Goal: Information Seeking & Learning: Learn about a topic

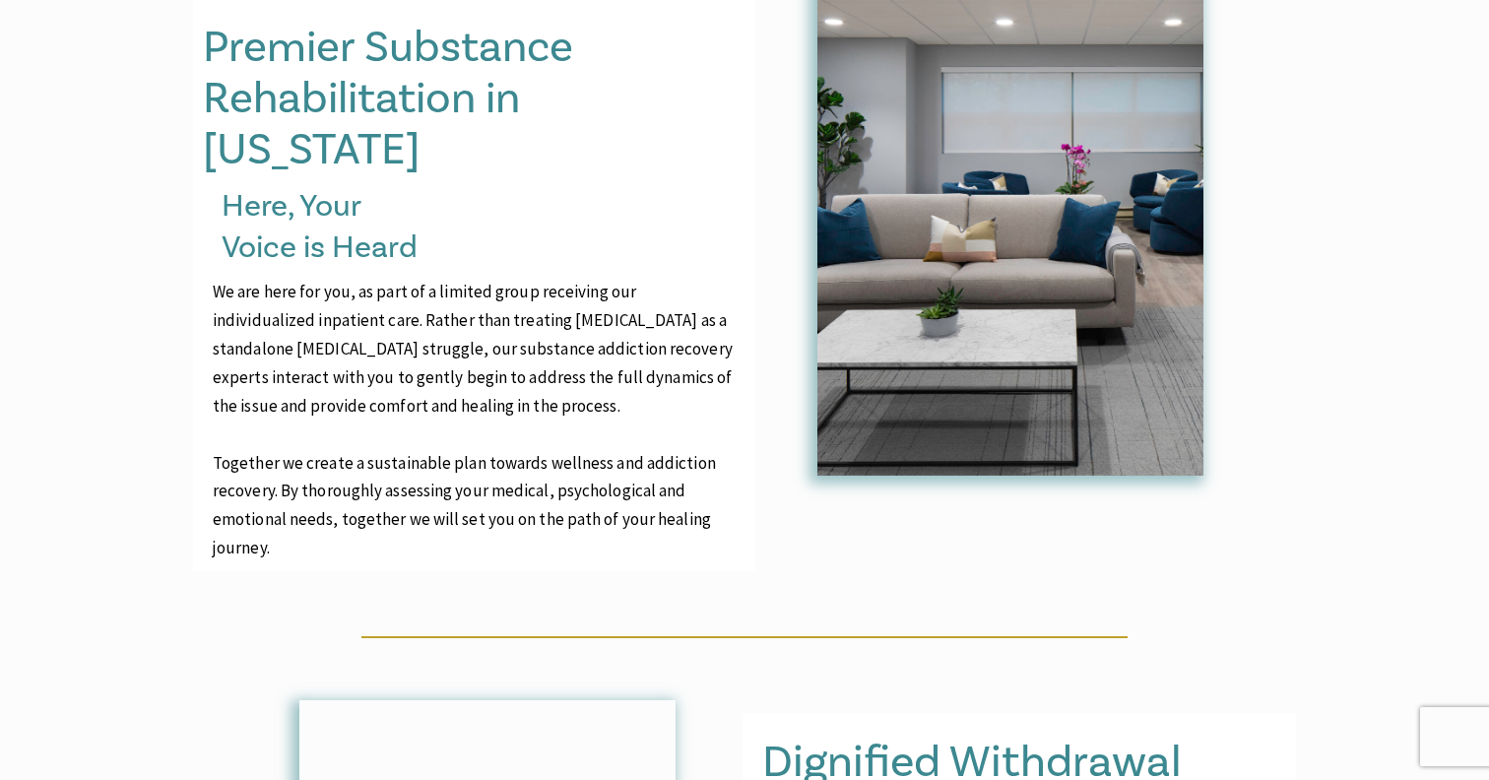
scroll to position [954, 0]
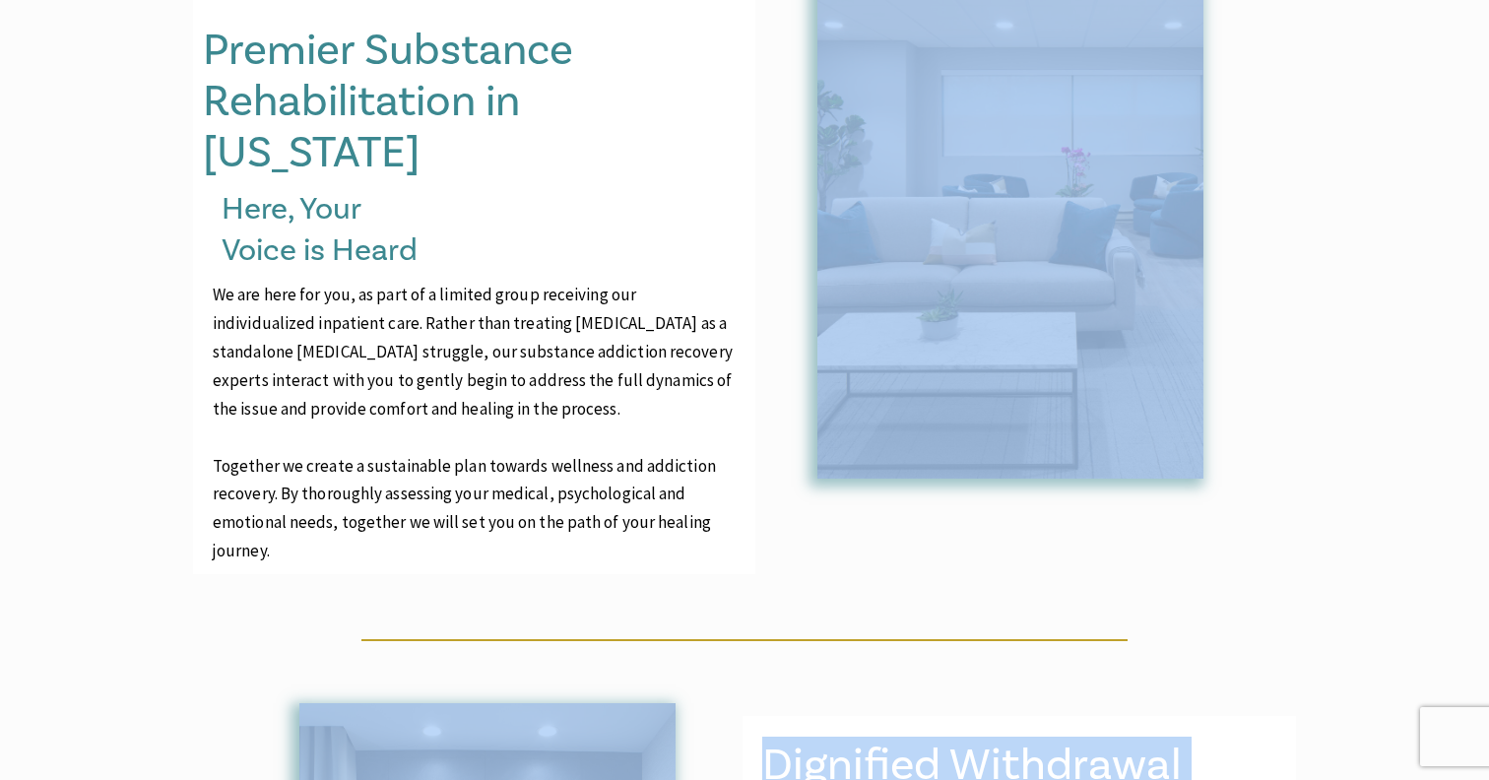
drag, startPoint x: 280, startPoint y: 487, endPoint x: 187, endPoint y: 68, distance: 429.5
click at [187, 68] on div "Premier Substance Rehabilitation in [US_STATE] Here, Your Voice is Heard We are…" at bounding box center [744, 681] width 1489 height 1465
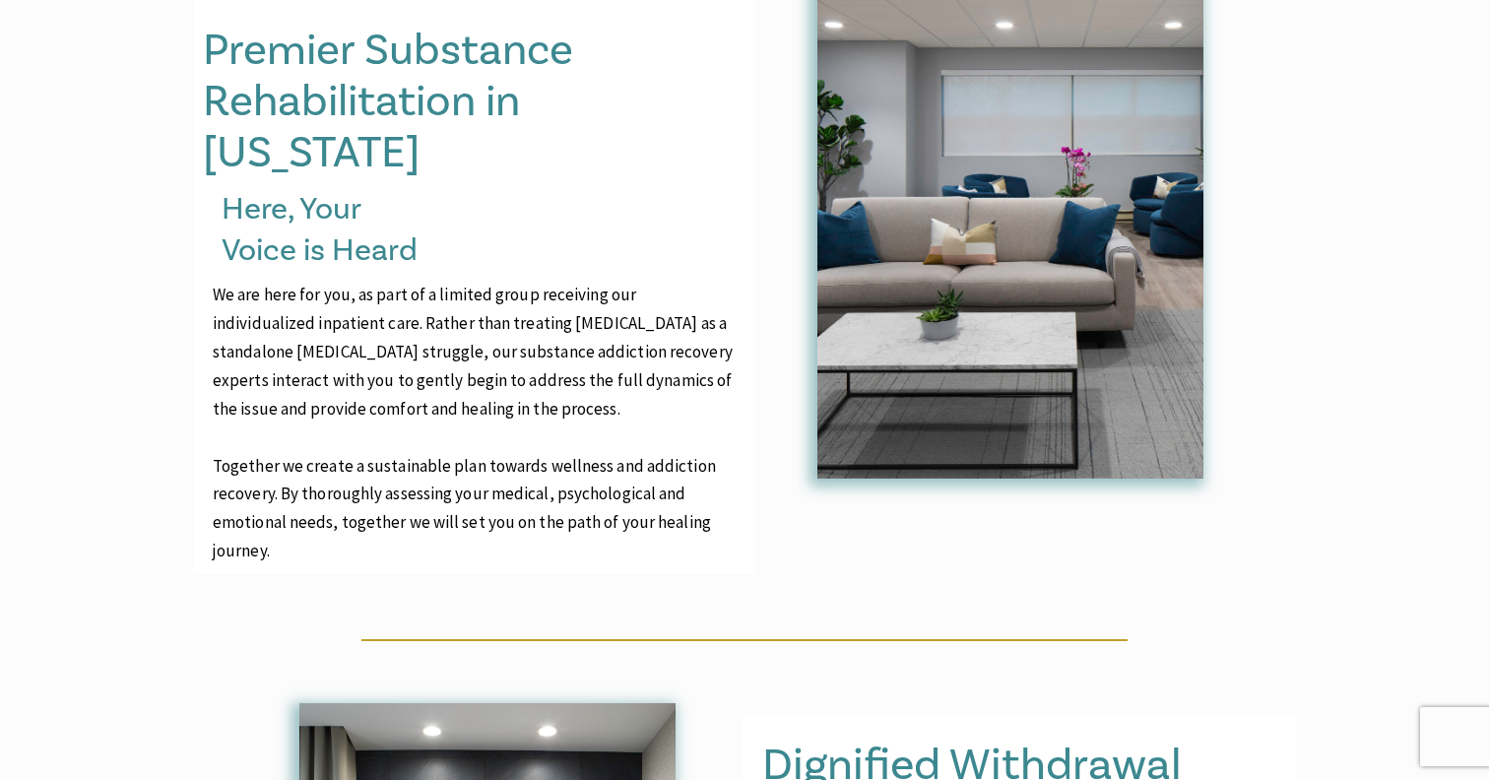
click at [182, 45] on div "Premier Substance Rehabilitation in [US_STATE] Here, Your Voice is Heard We are…" at bounding box center [744, 681] width 1489 height 1465
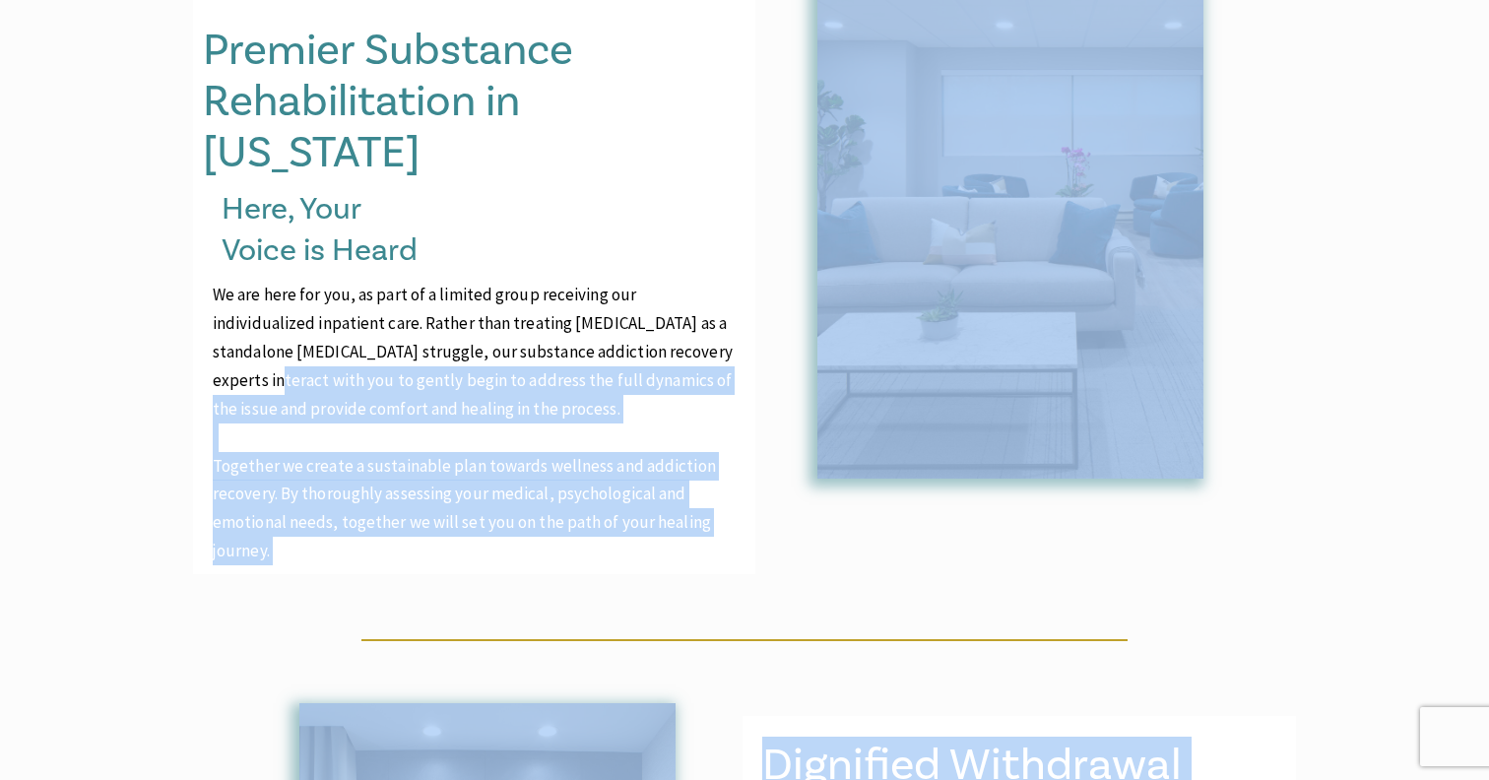
drag, startPoint x: 182, startPoint y: 45, endPoint x: 248, endPoint y: 320, distance: 282.5
click at [248, 320] on div "Premier Substance Rehabilitation in Wisconsin Here, Your Voice is Heard We are …" at bounding box center [744, 681] width 1489 height 1465
click at [287, 493] on p "Together we create a sustainable plan towards wellness and addiction recovery. …" at bounding box center [474, 509] width 523 height 114
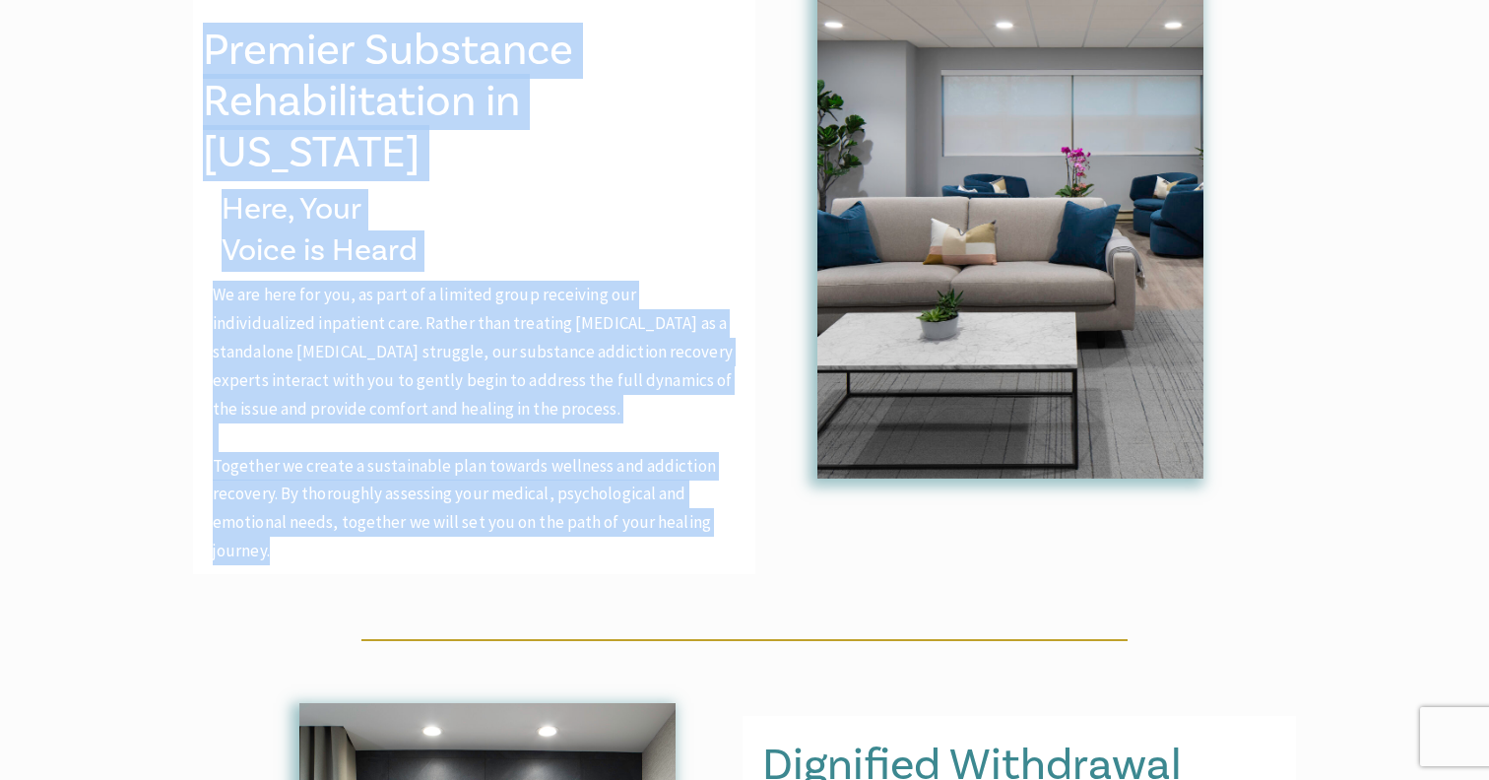
drag, startPoint x: 287, startPoint y: 493, endPoint x: 206, endPoint y: 41, distance: 459.2
click at [206, 41] on div "Premier Substance Rehabilitation in Wisconsin Here, Your Voice is Heard We are …" at bounding box center [474, 285] width 562 height 578
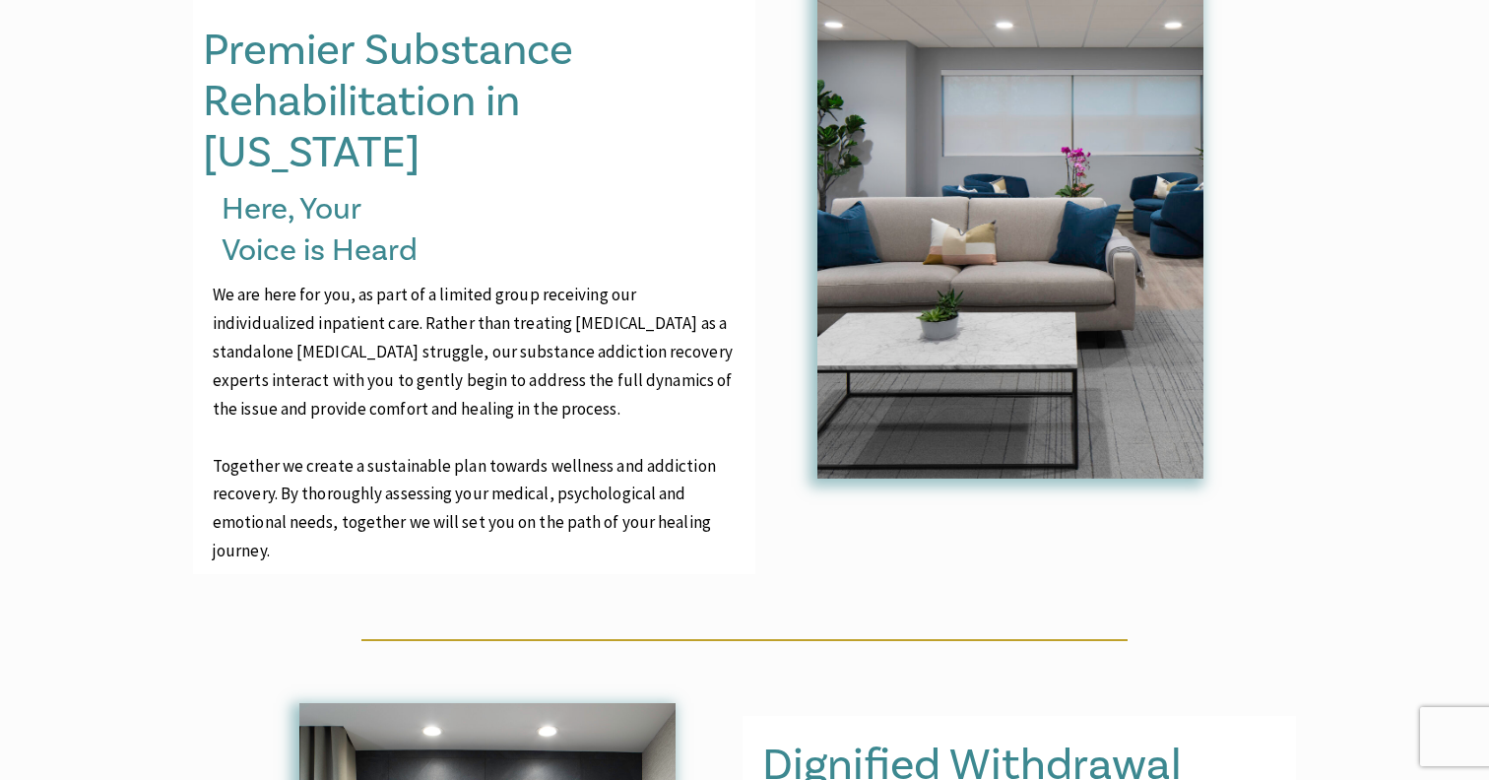
click at [169, 44] on div "Premier Substance Rehabilitation in Wisconsin Here, Your Voice is Heard We are …" at bounding box center [744, 681] width 1489 height 1465
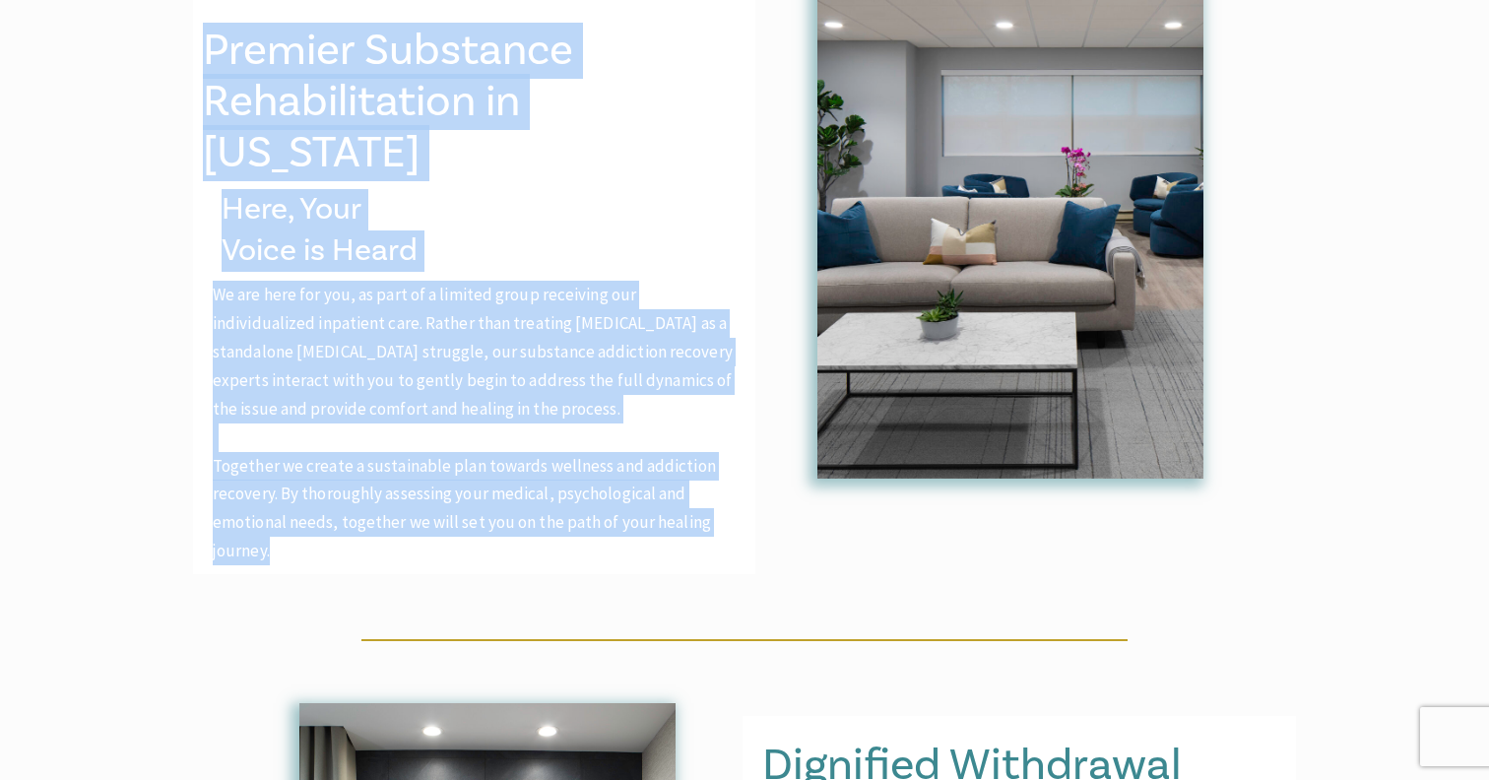
drag, startPoint x: 200, startPoint y: 42, endPoint x: 280, endPoint y: 516, distance: 480.2
click at [280, 516] on div "Premier Substance Rehabilitation in Wisconsin Here, Your Voice is Heard We are …" at bounding box center [474, 285] width 562 height 578
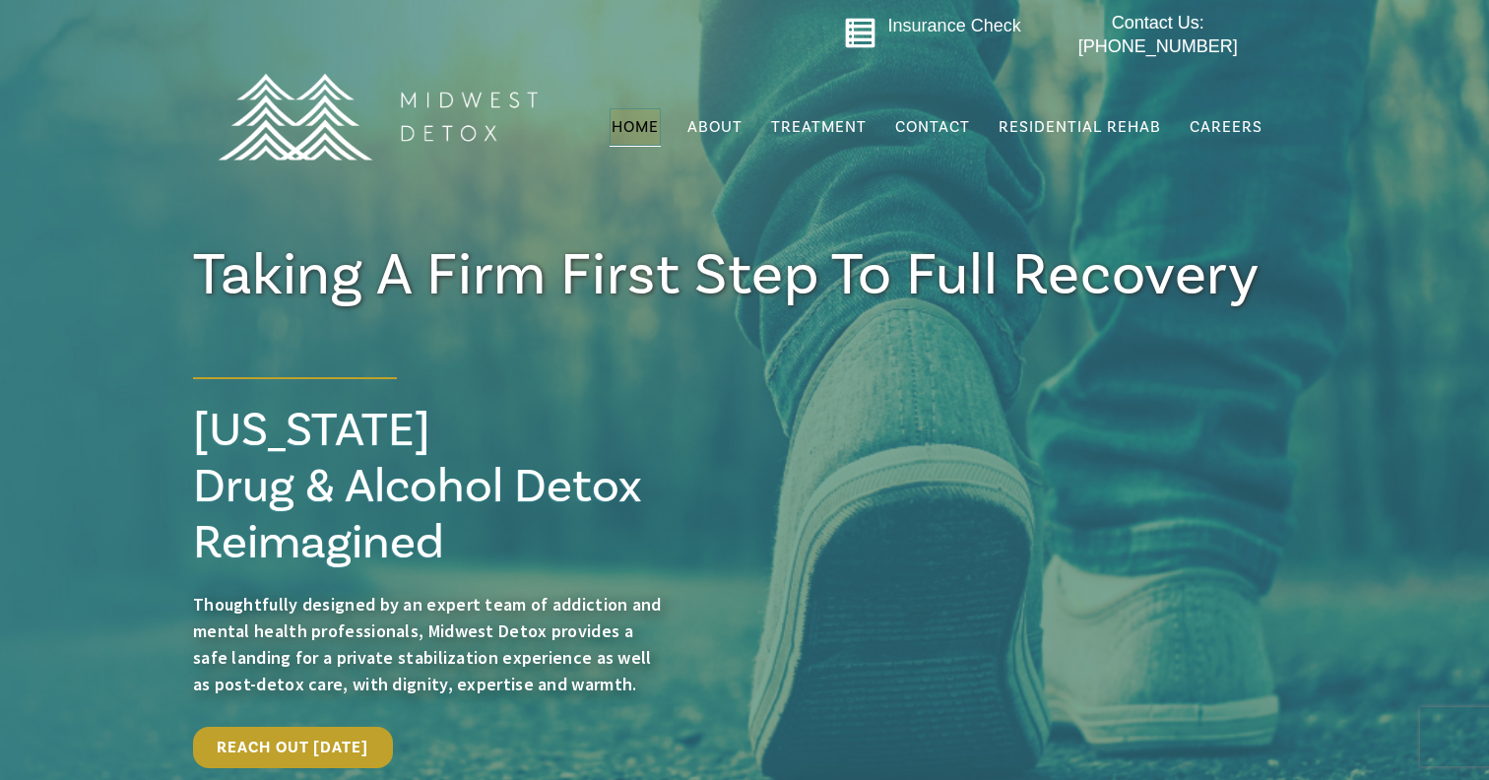
scroll to position [0, 0]
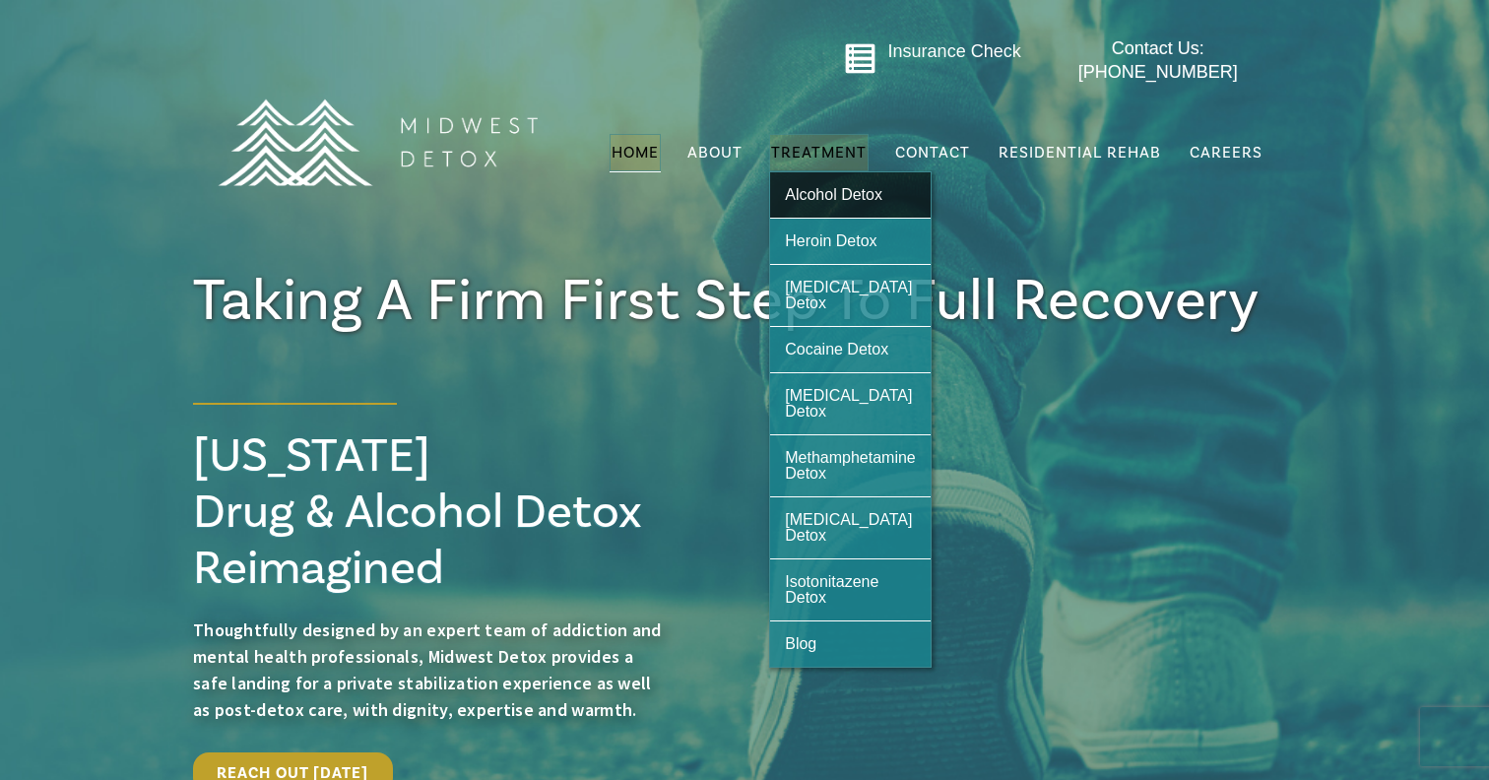
click at [831, 186] on span "Alcohol Detox" at bounding box center [833, 194] width 97 height 17
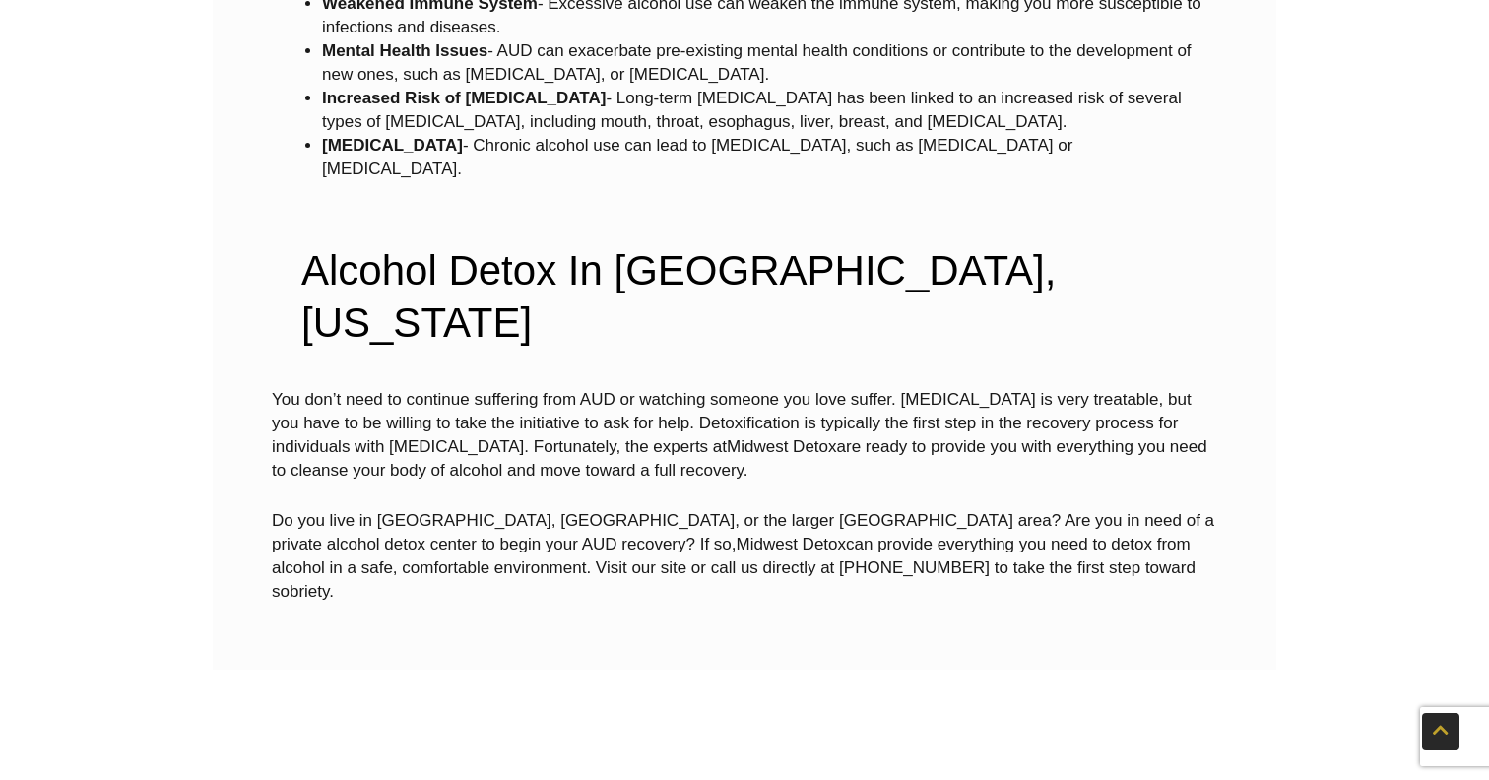
scroll to position [4783, 0]
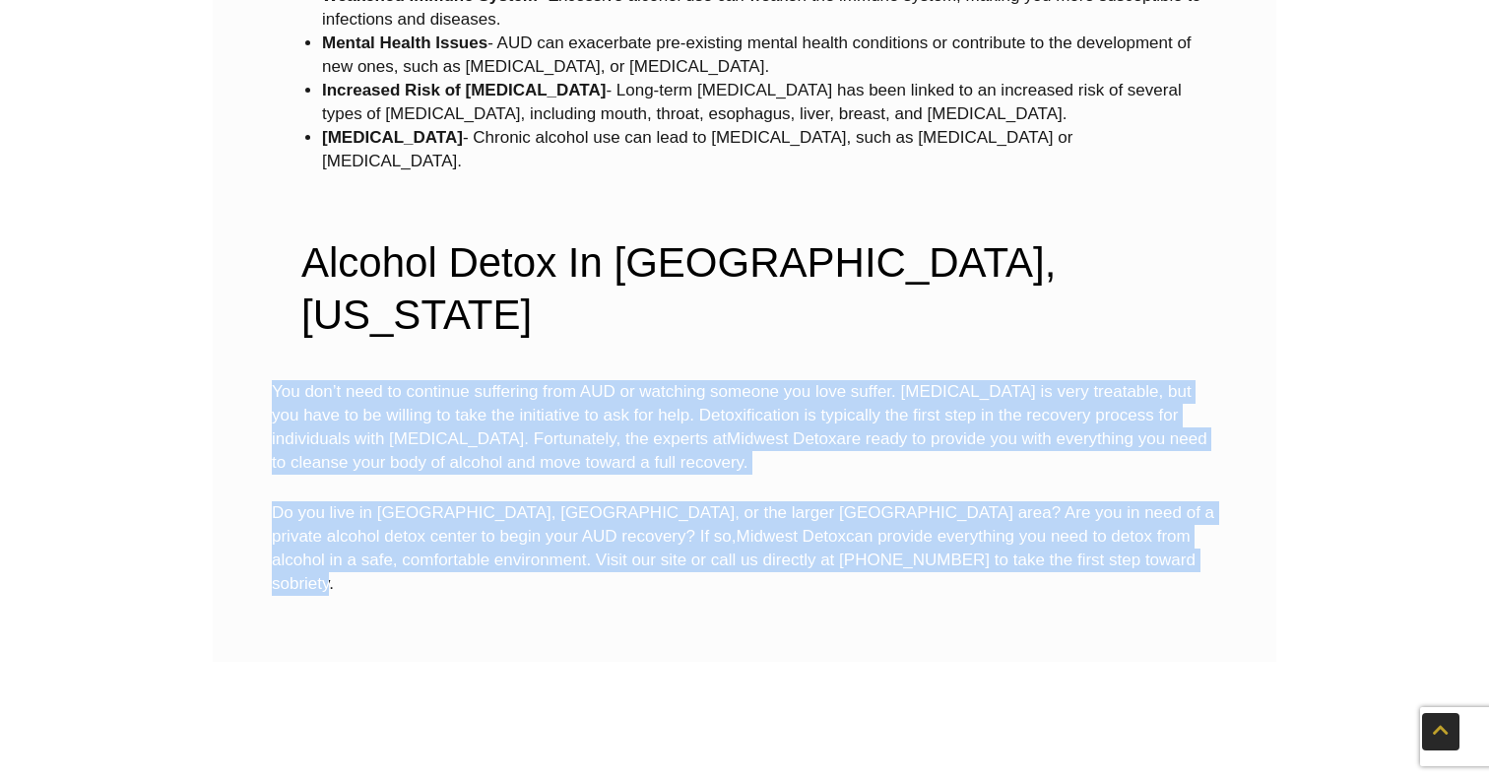
drag, startPoint x: 276, startPoint y: 316, endPoint x: 1051, endPoint y: 485, distance: 794.1
click at [1051, 485] on div "You don’t need to continue suffering from AUD or watching someone you love suff…" at bounding box center [744, 488] width 945 height 216
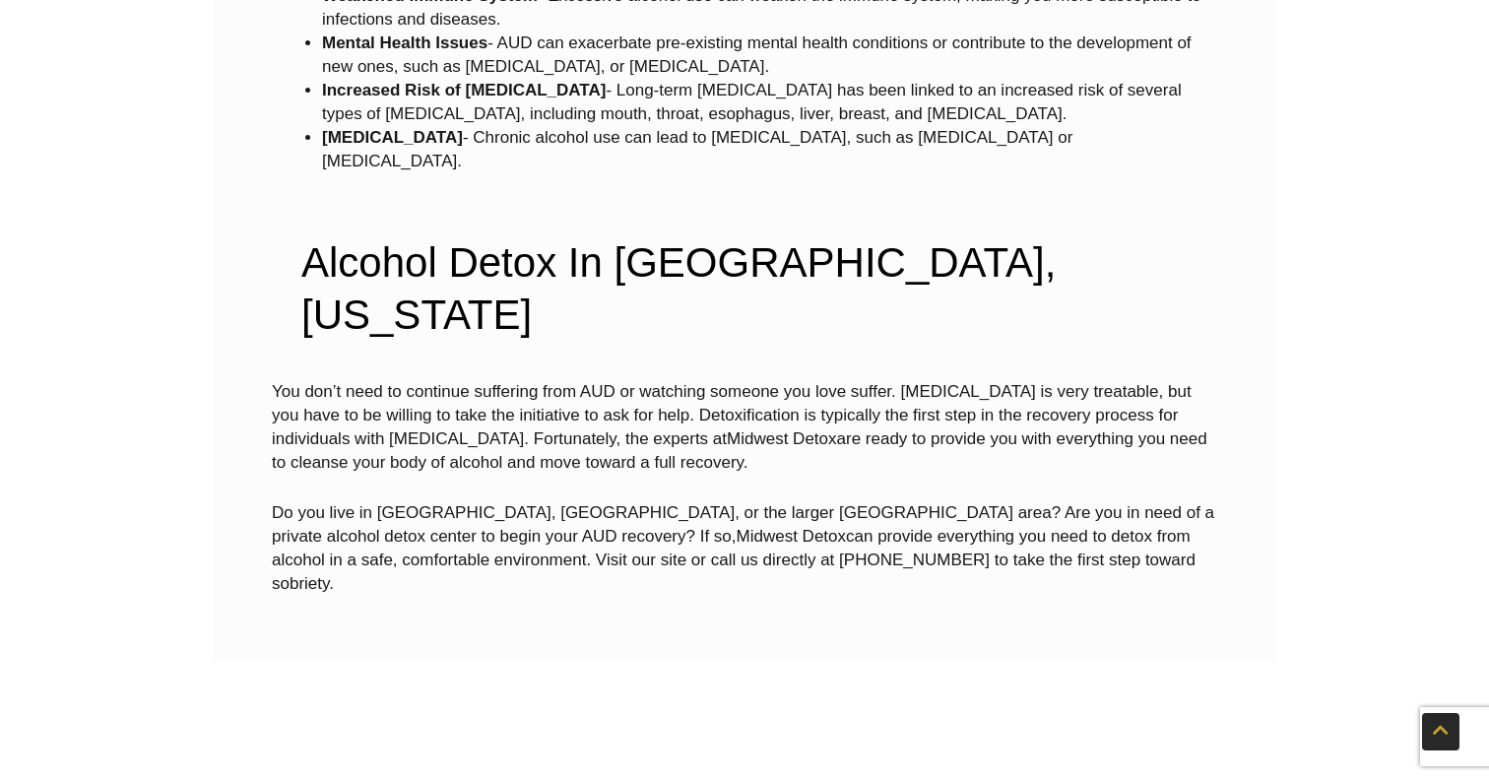
click at [1045, 501] on p "Do you live in Brookfield, Waukesha County, or the larger Milwaukee area? Are y…" at bounding box center [744, 548] width 945 height 95
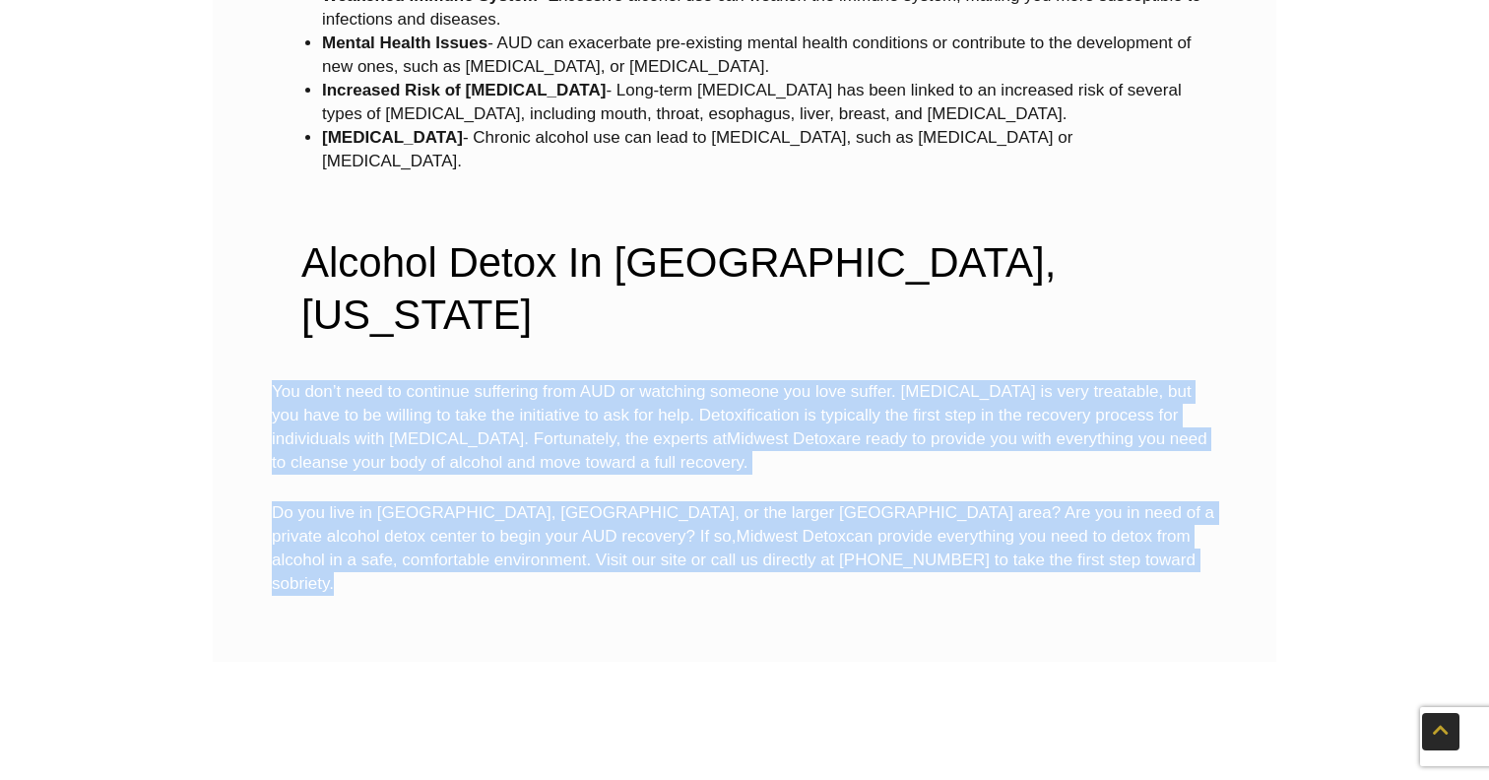
drag, startPoint x: 1045, startPoint y: 488, endPoint x: 240, endPoint y: 319, distance: 822.0
click at [240, 360] on div "You don’t need to continue suffering from AUD or watching someone you love suff…" at bounding box center [745, 501] width 1044 height 282
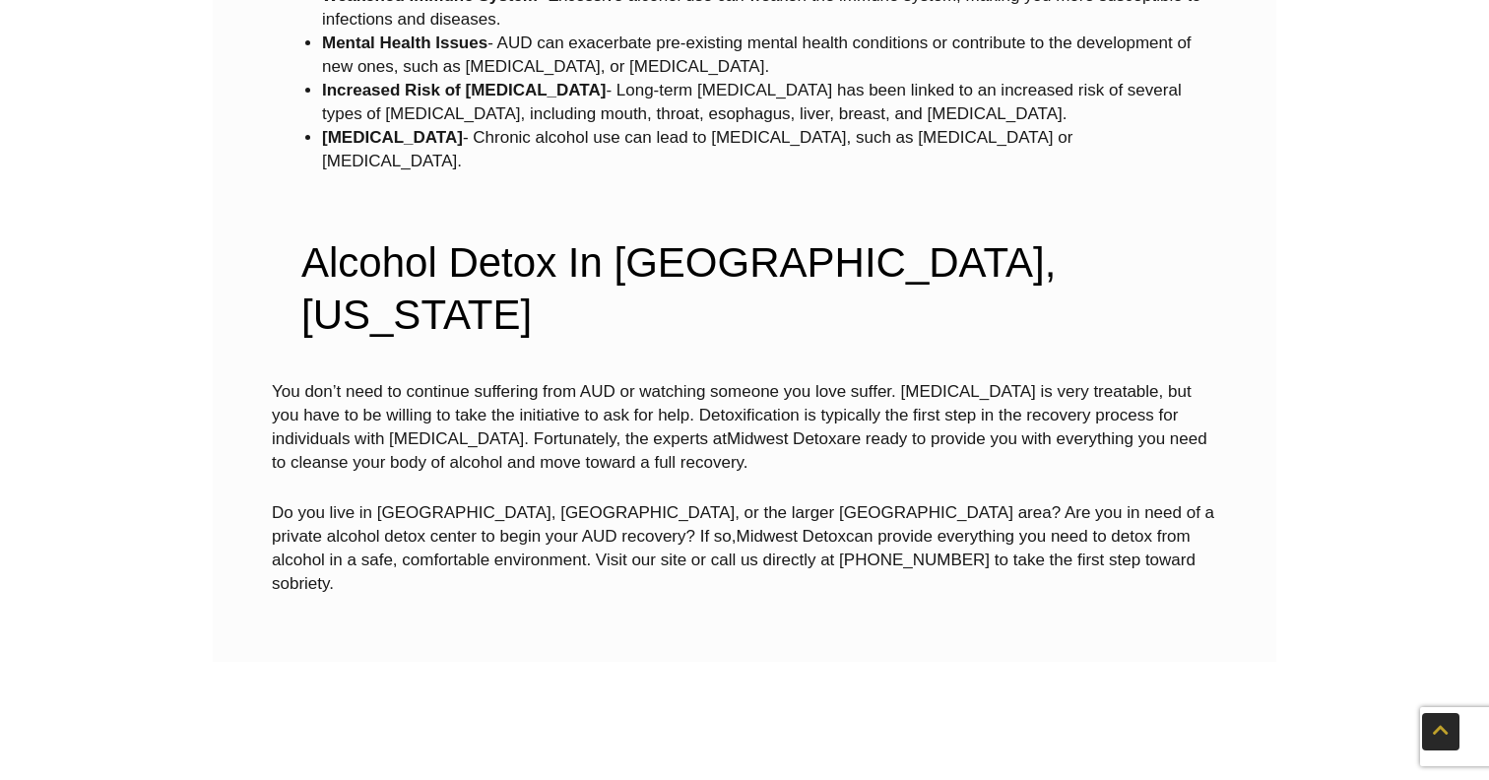
click at [263, 360] on div "You don’t need to continue suffering from AUD or watching someone you love suff…" at bounding box center [745, 501] width 1044 height 282
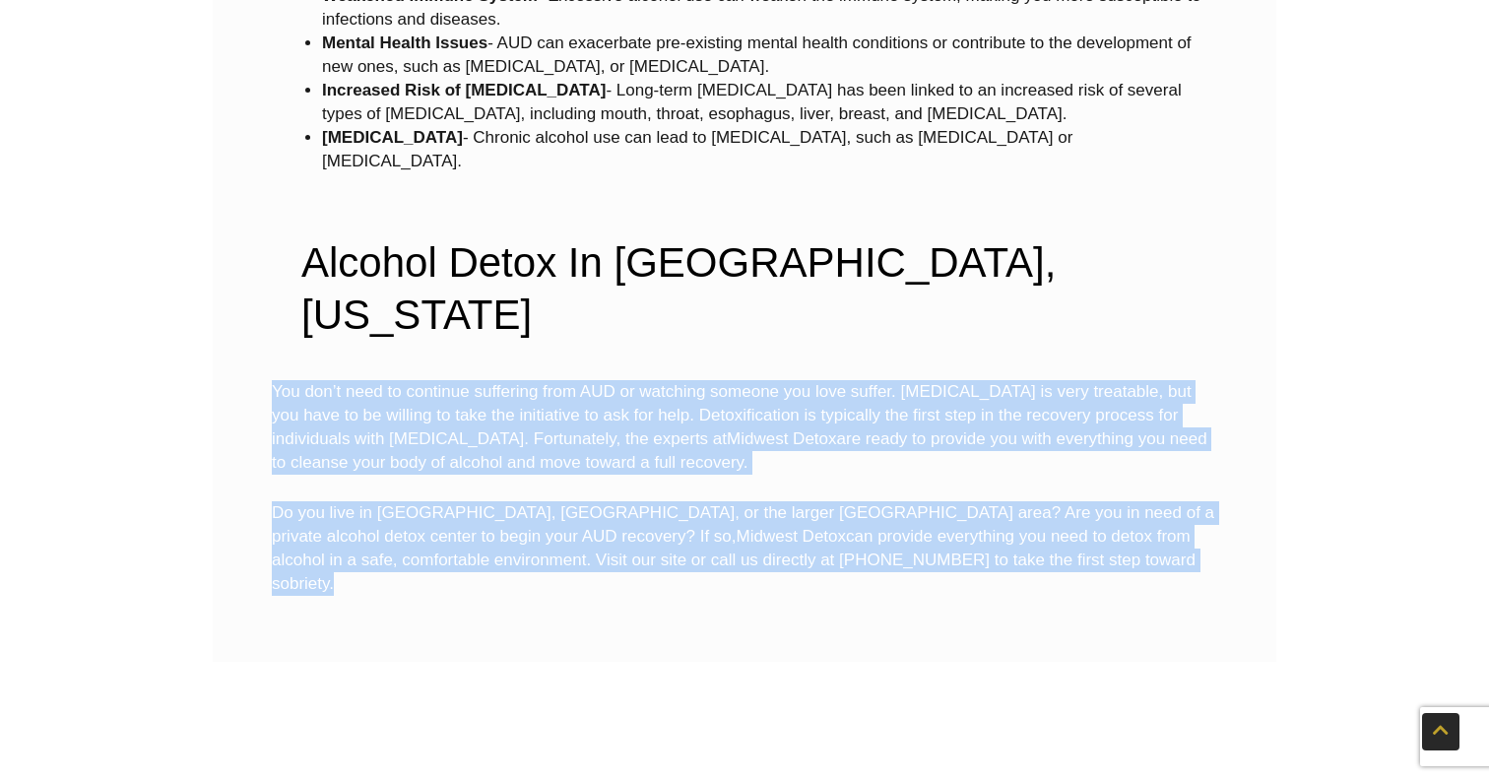
drag, startPoint x: 271, startPoint y: 312, endPoint x: 1061, endPoint y: 490, distance: 810.4
click at [1062, 490] on div "You don’t need to continue suffering from AUD or watching someone you love suff…" at bounding box center [744, 488] width 945 height 216
click at [1061, 501] on p "Do you live in Brookfield, Waukesha County, or the larger Milwaukee area? Are y…" at bounding box center [744, 548] width 945 height 95
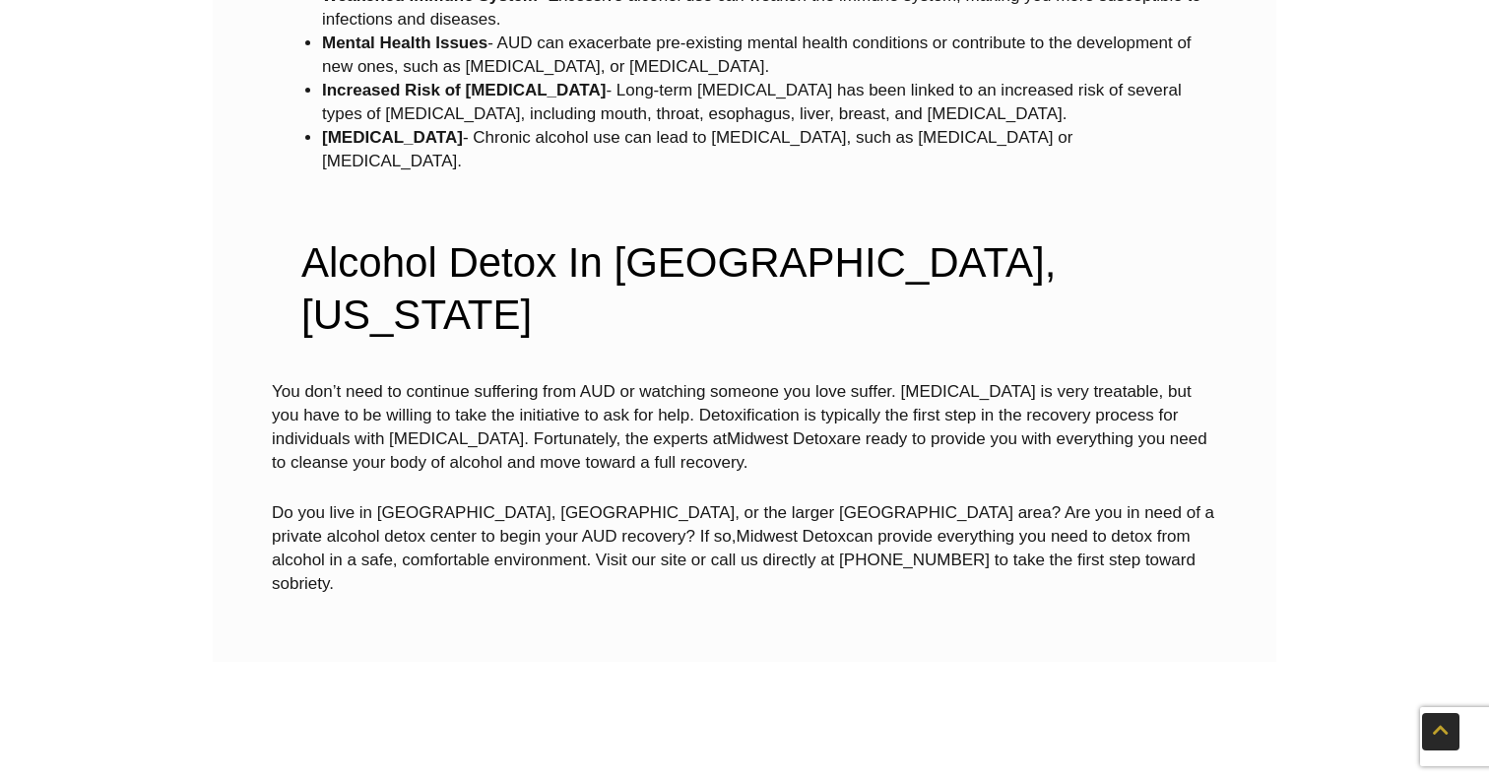
click at [1061, 501] on p "Do you live in Brookfield, Waukesha County, or the larger Milwaukee area? Are y…" at bounding box center [744, 548] width 945 height 95
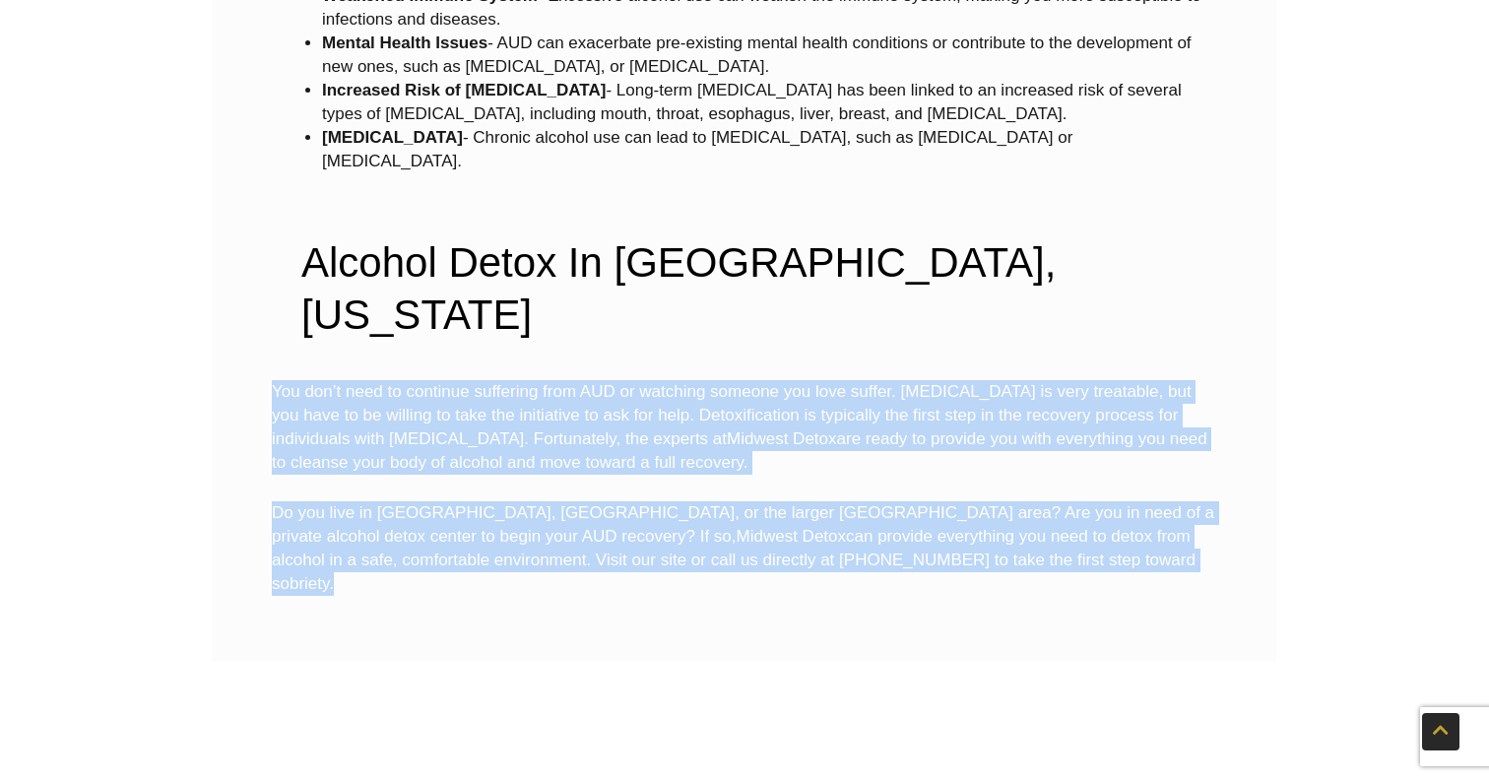
drag, startPoint x: 1061, startPoint y: 489, endPoint x: 248, endPoint y: 315, distance: 831.7
click at [248, 360] on div "You don’t need to continue suffering from AUD or watching someone you love suff…" at bounding box center [745, 501] width 1044 height 282
click at [273, 380] on p "You don’t need to continue suffering from AUD or watching someone you love suff…" at bounding box center [744, 427] width 945 height 95
drag, startPoint x: 273, startPoint y: 314, endPoint x: 1049, endPoint y: 518, distance: 802.1
click at [1049, 518] on div "You don’t need to continue suffering from AUD or watching someone you love suff…" at bounding box center [744, 501] width 945 height 242
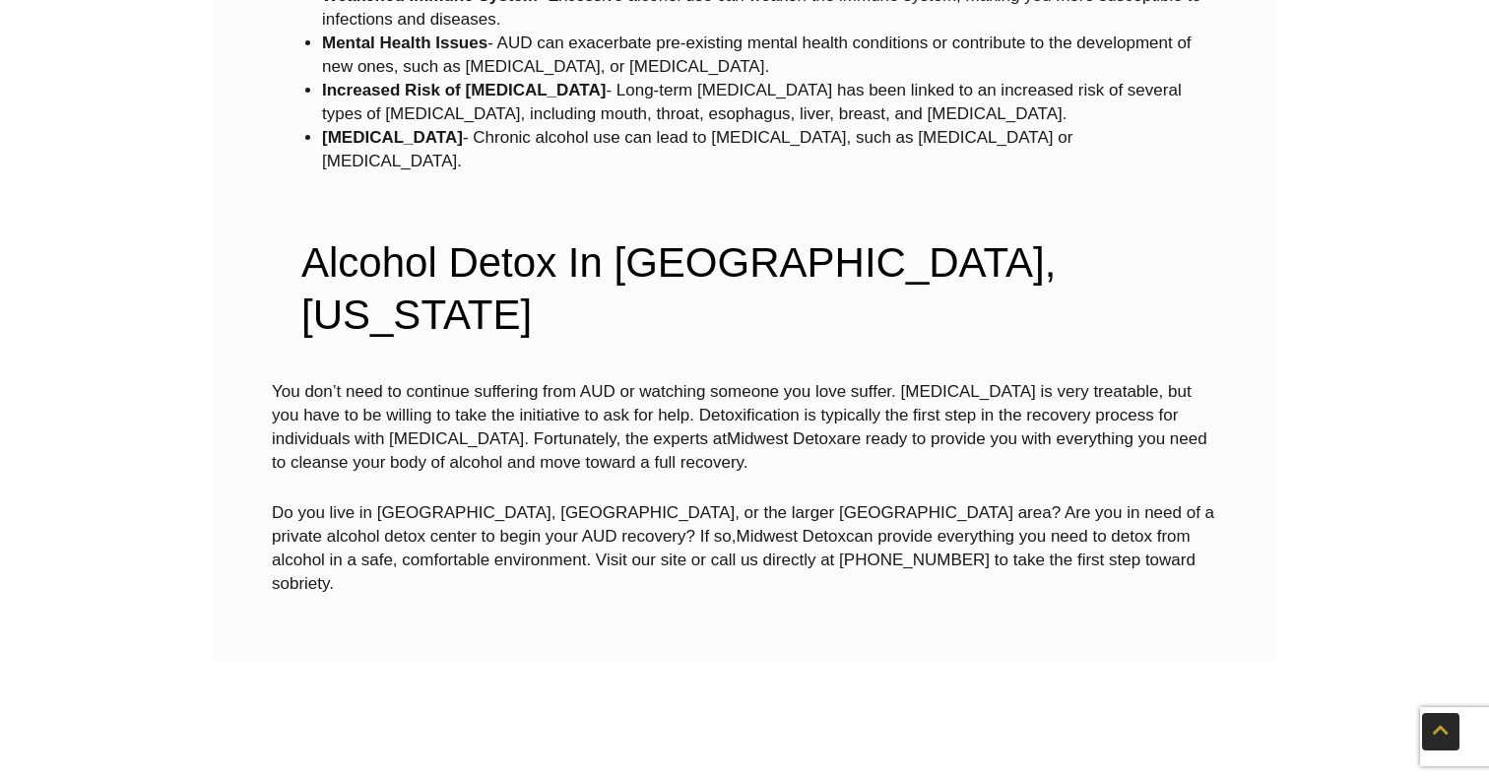
click at [1041, 501] on p "Do you live in Brookfield, Waukesha County, or the larger Milwaukee area? Are y…" at bounding box center [744, 548] width 945 height 95
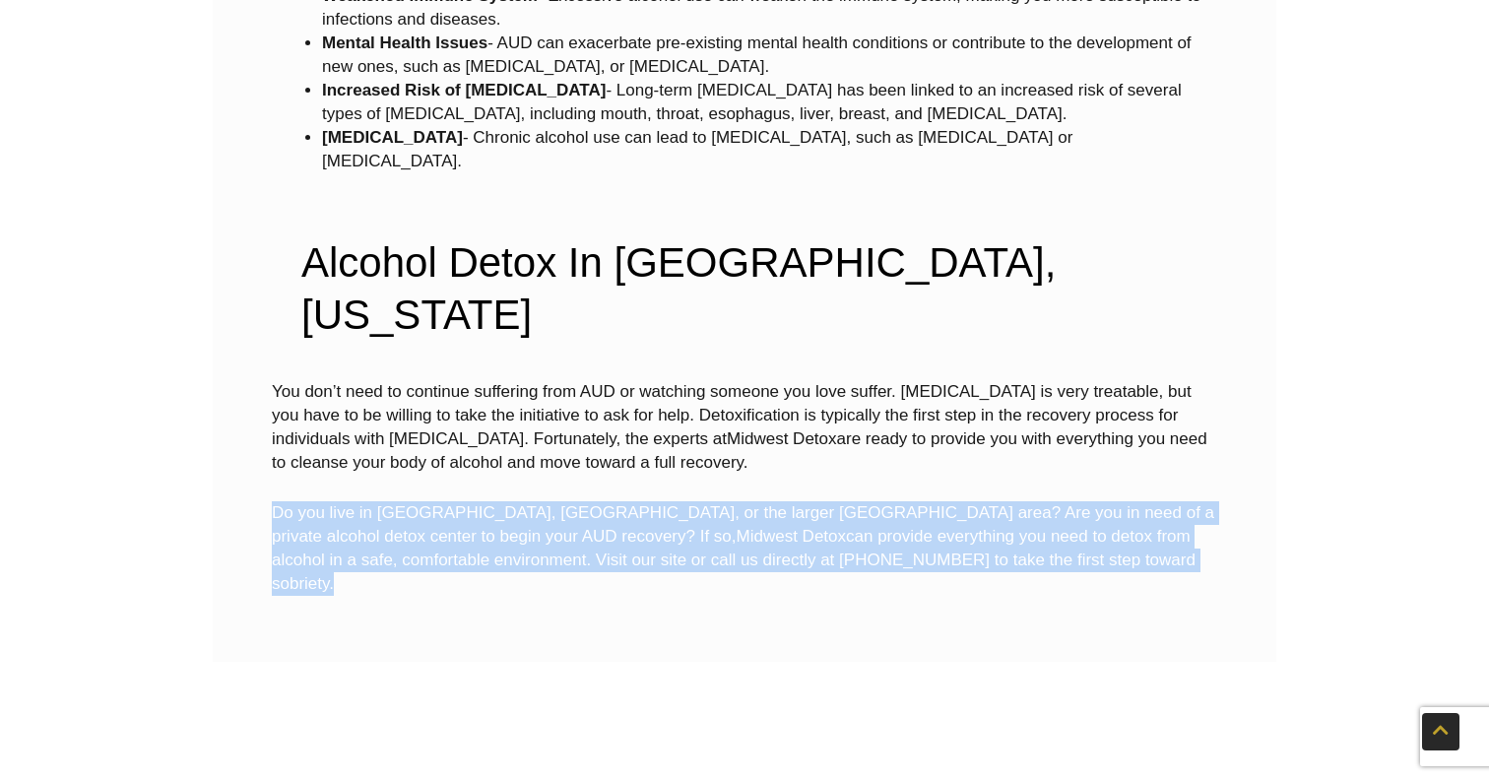
drag, startPoint x: 1041, startPoint y: 484, endPoint x: 616, endPoint y: 409, distance: 431.0
click at [616, 409] on div "You don’t need to continue suffering from AUD or watching someone you love suff…" at bounding box center [744, 488] width 945 height 216
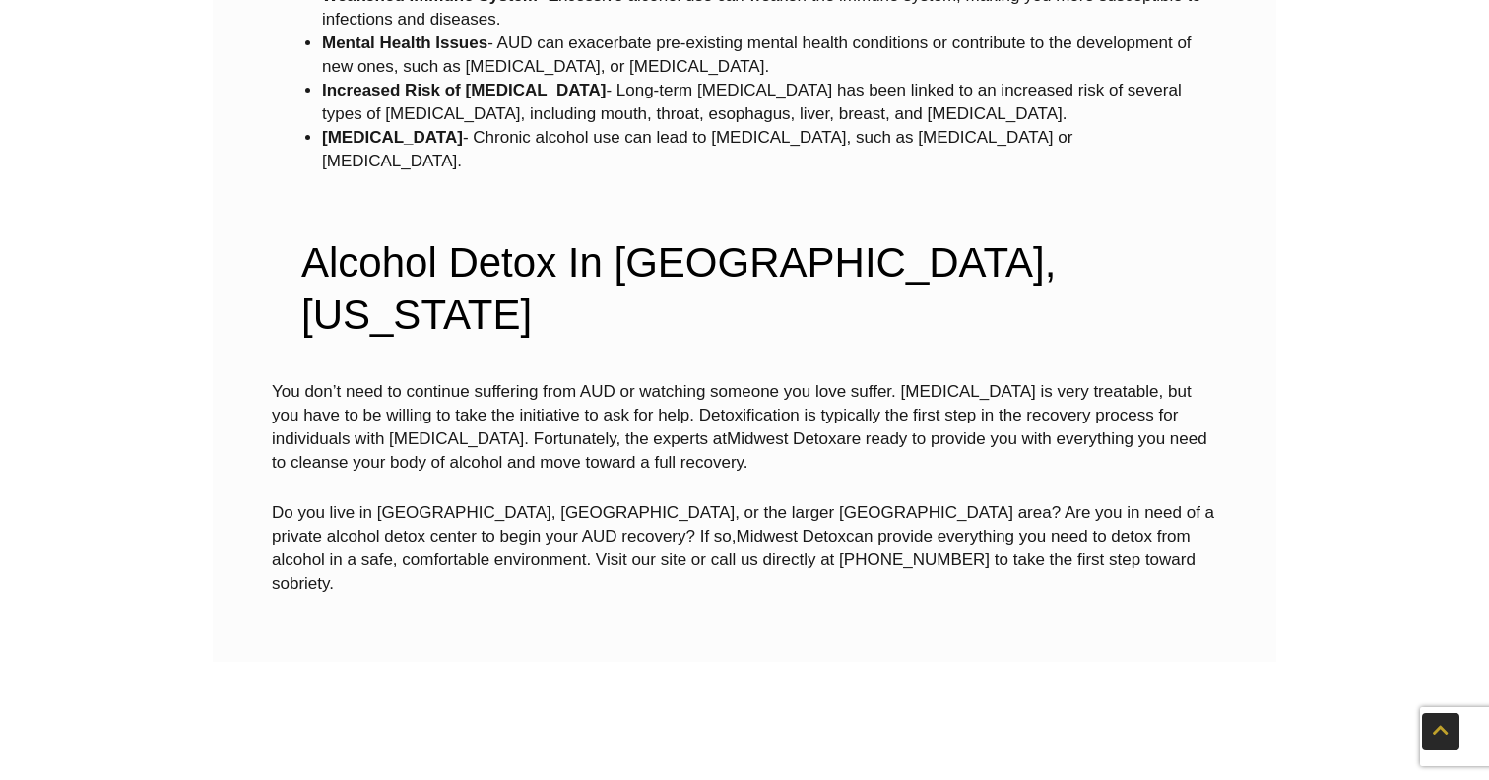
click at [915, 501] on p "Do you live in Brookfield, Waukesha County, or the larger Milwaukee area? Are y…" at bounding box center [744, 548] width 945 height 95
click at [1043, 501] on p "Do you live in Brookfield, Waukesha County, or the larger Milwaukee area? Are y…" at bounding box center [744, 548] width 945 height 95
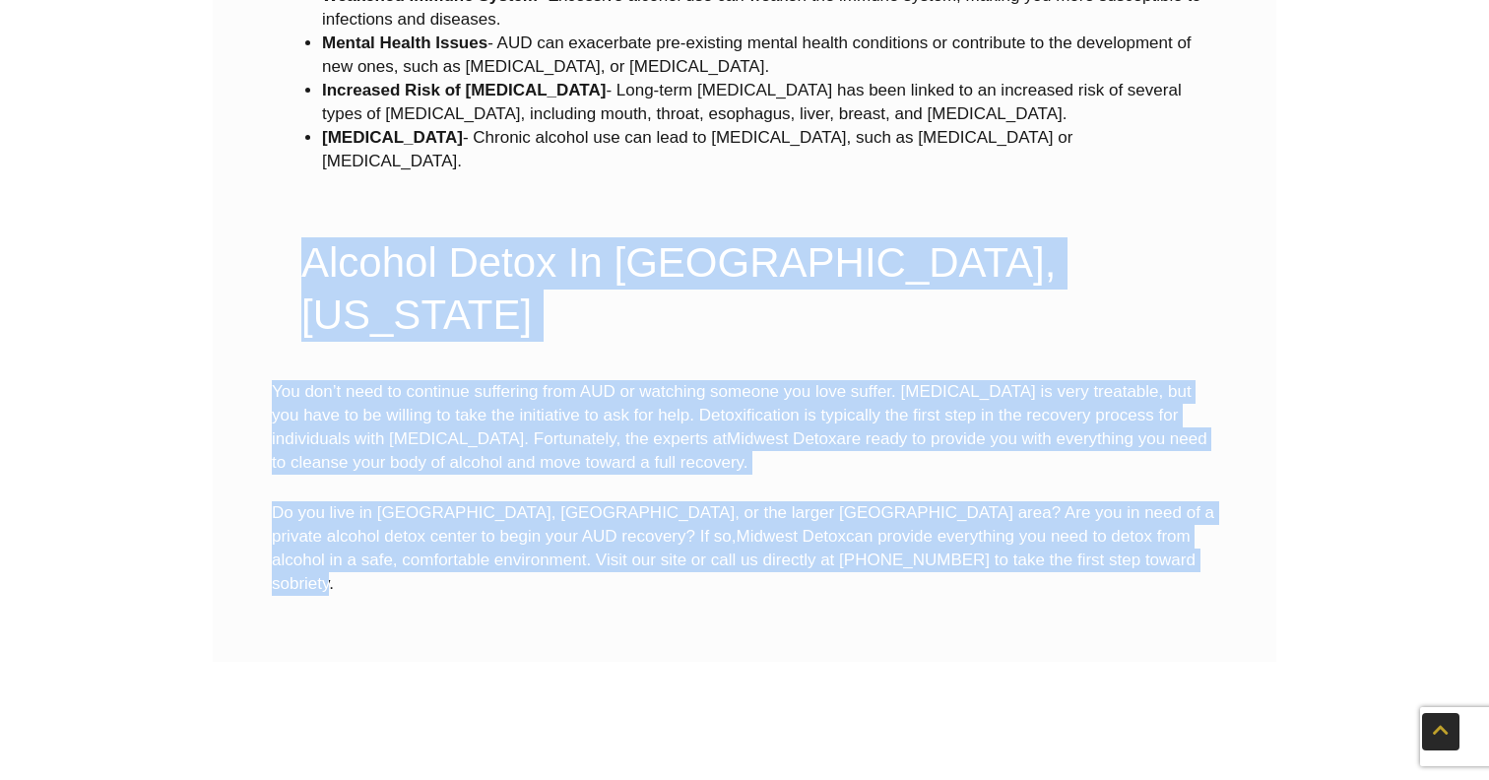
drag, startPoint x: 1043, startPoint y: 489, endPoint x: 290, endPoint y: 223, distance: 798.1
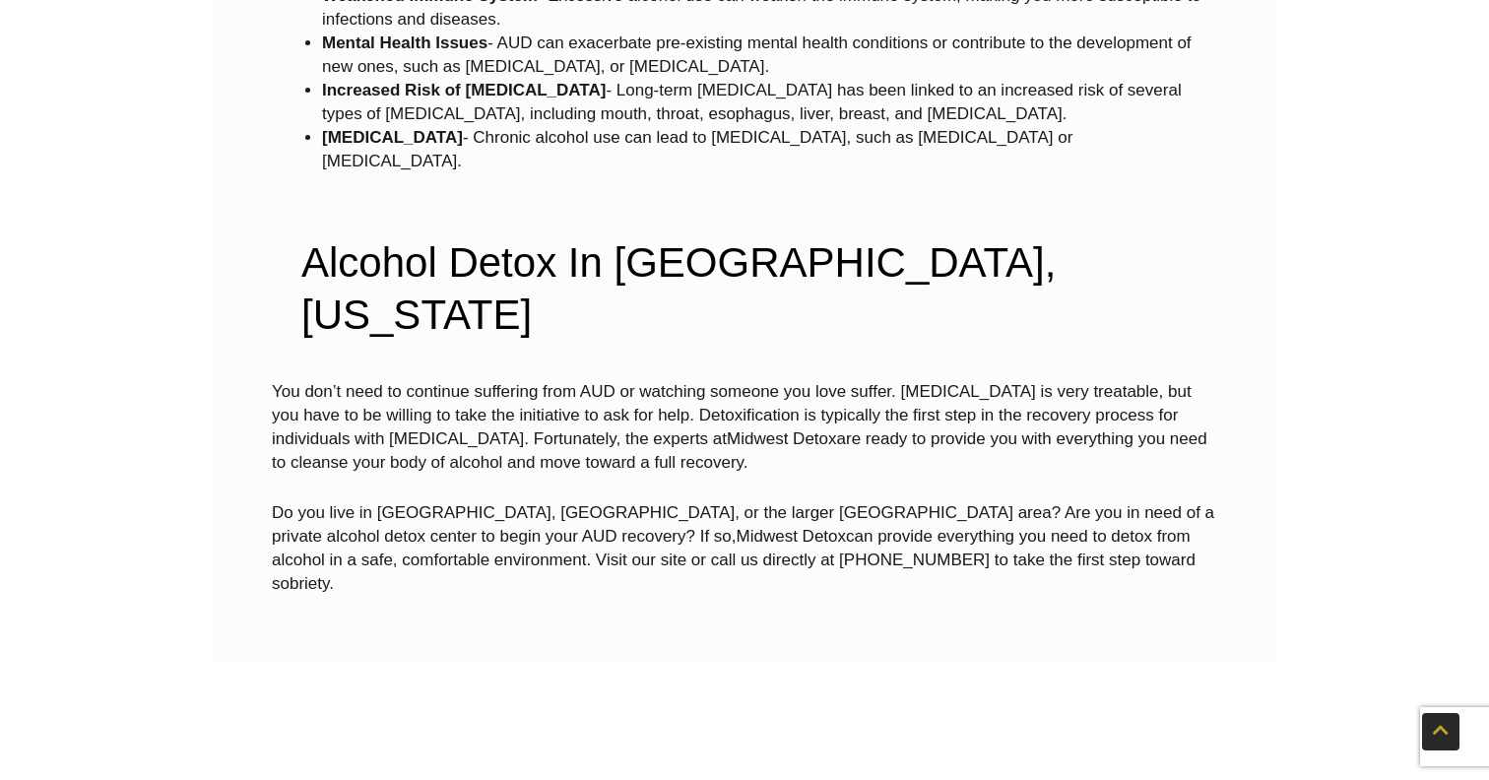
click at [289, 225] on div "Alcohol Detox In [GEOGRAPHIC_DATA], [US_STATE]" at bounding box center [749, 289] width 955 height 143
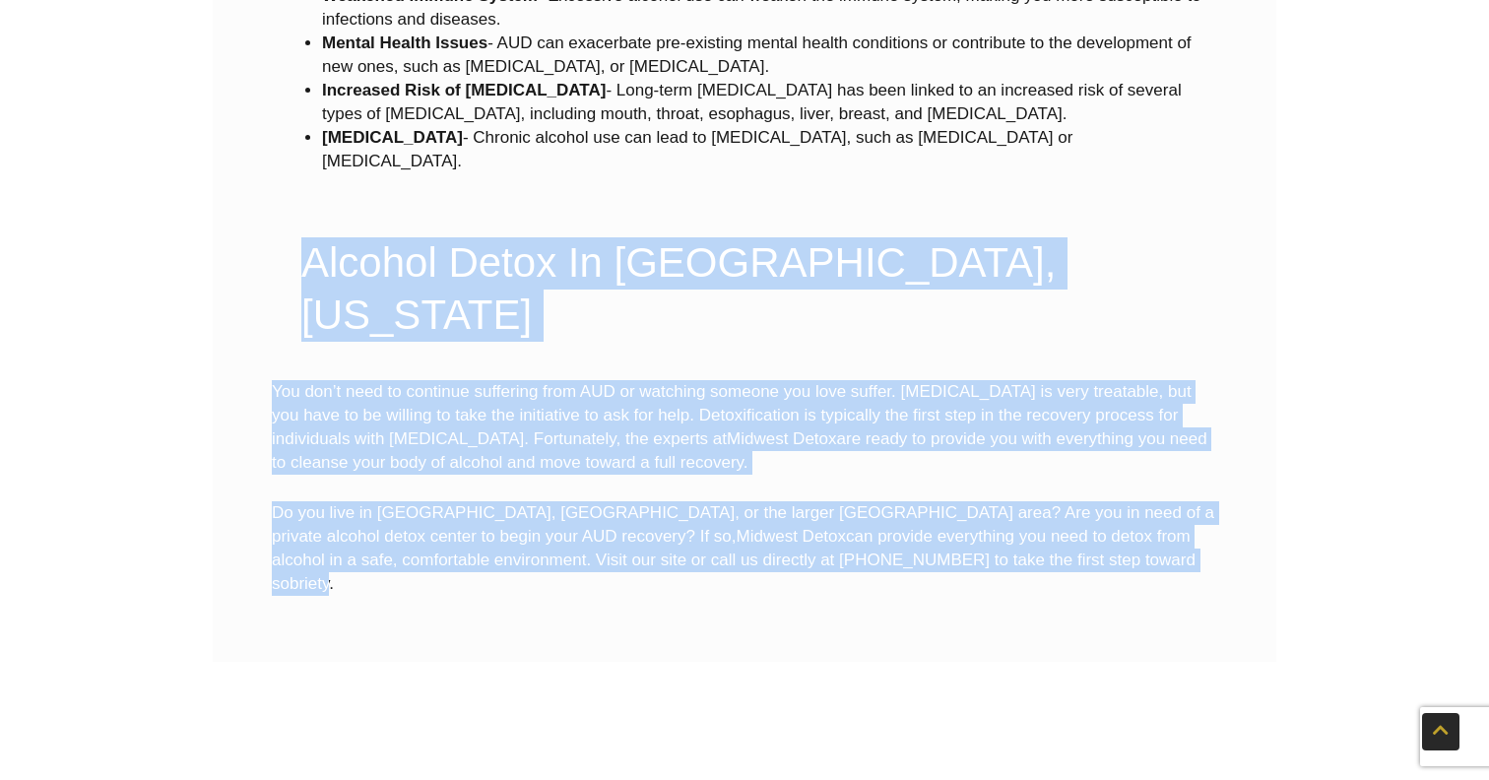
drag, startPoint x: 301, startPoint y: 238, endPoint x: 1092, endPoint y: 513, distance: 836.9
click at [1092, 513] on div "You don’t need to continue suffering from AUD or watching someone you love suff…" at bounding box center [744, 501] width 945 height 242
drag, startPoint x: 1092, startPoint y: 513, endPoint x: 313, endPoint y: 214, distance: 834.3
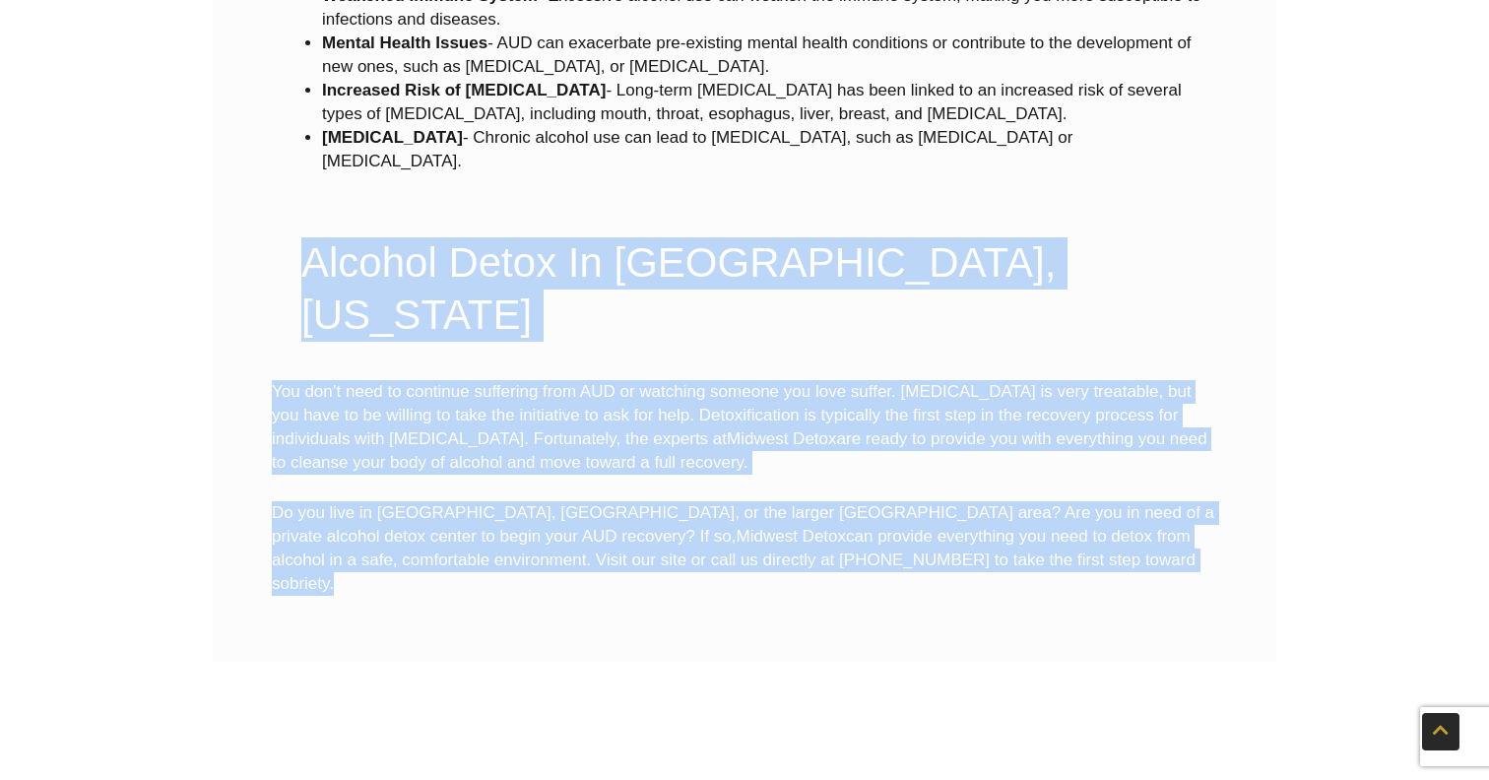
click at [299, 252] on div "Alcohol Detox In [GEOGRAPHIC_DATA], [US_STATE]" at bounding box center [749, 289] width 955 height 143
drag, startPoint x: 295, startPoint y: 237, endPoint x: 1031, endPoint y: 490, distance: 777.7
click at [1031, 501] on p "Do you live in Brookfield, Waukesha County, or the larger Milwaukee area? Are y…" at bounding box center [744, 548] width 945 height 95
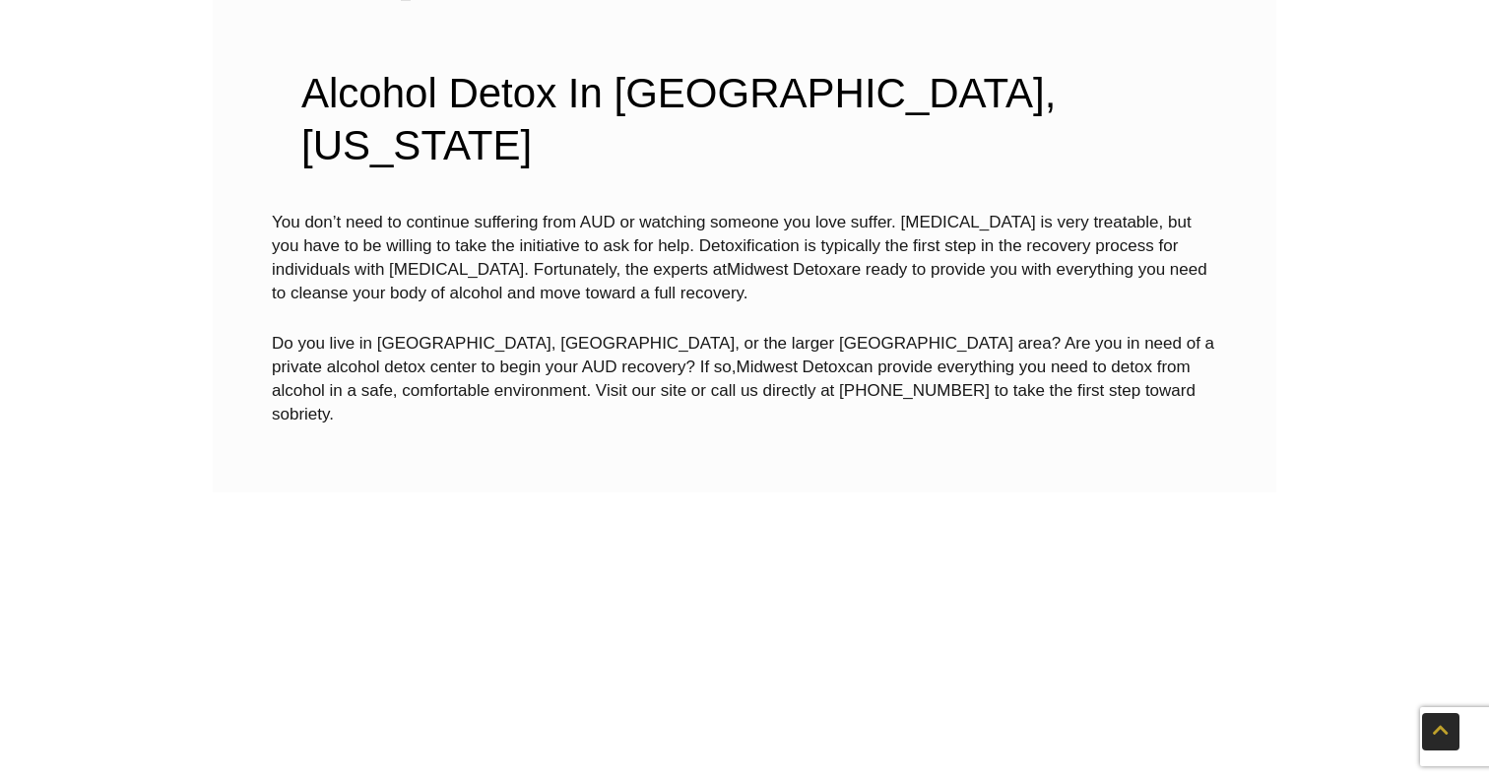
scroll to position [4928, 0]
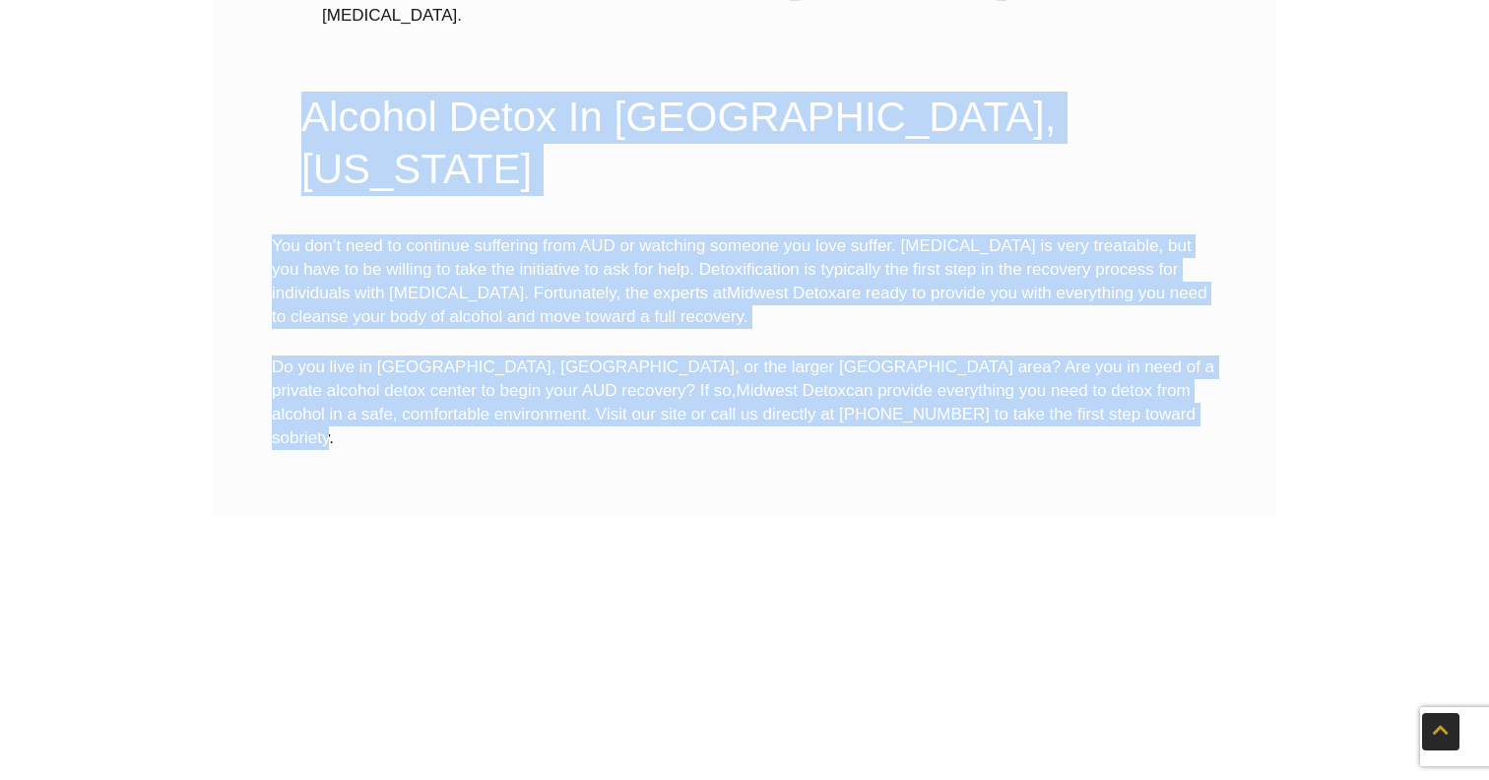
drag, startPoint x: 1034, startPoint y: 343, endPoint x: 209, endPoint y: 114, distance: 856.1
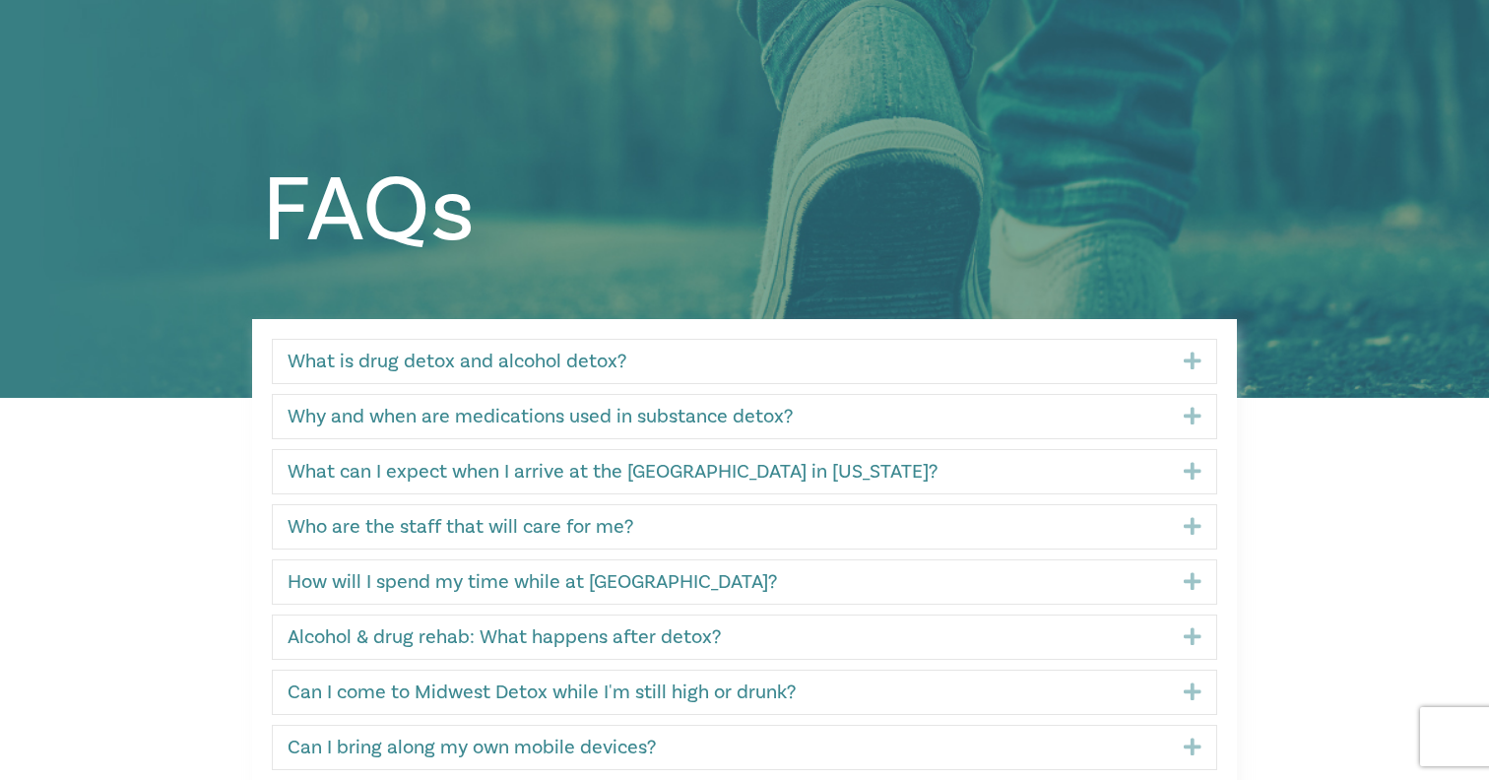
scroll to position [195, 0]
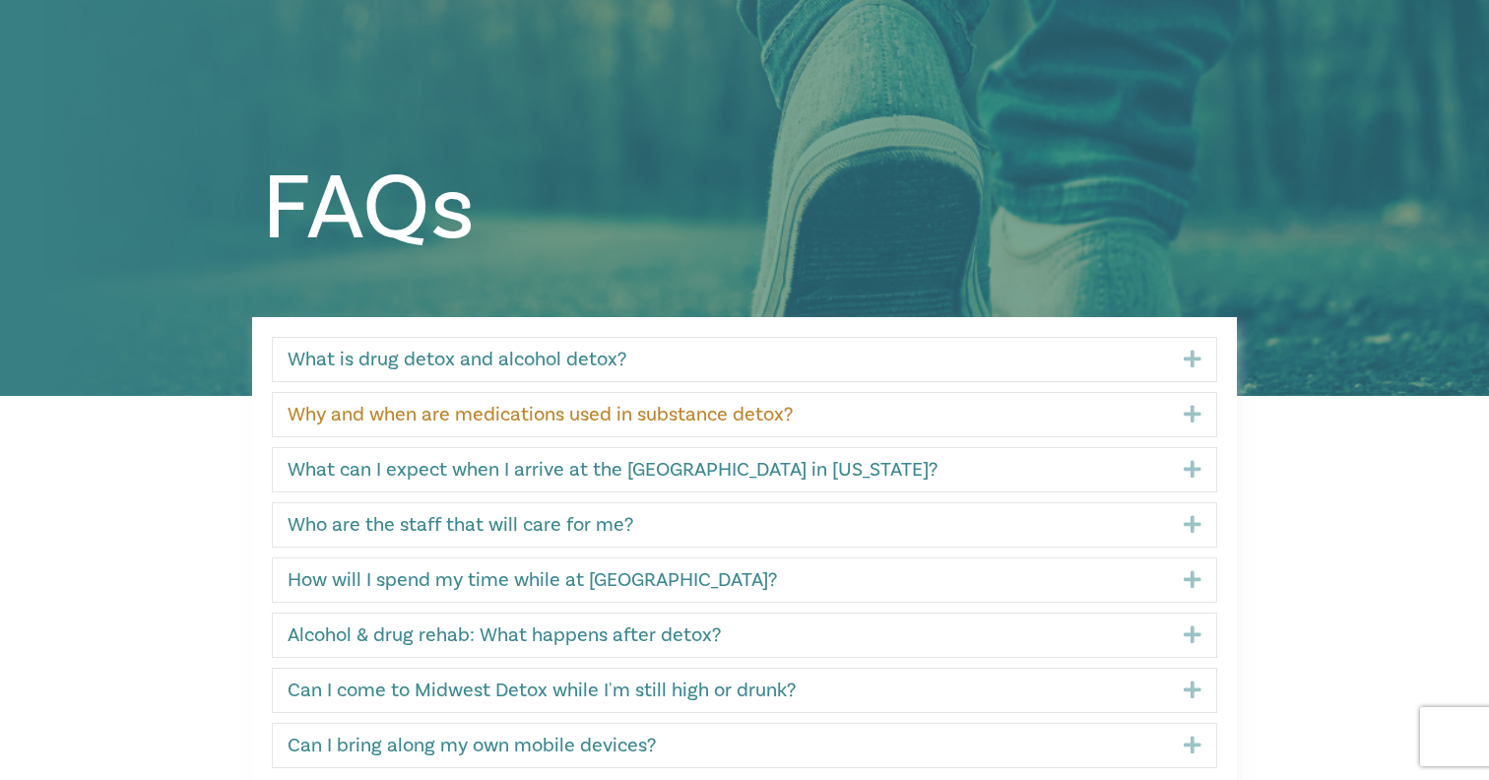
click at [385, 423] on link "Why and when are medications used in substance detox?" at bounding box center [720, 415] width 866 height 24
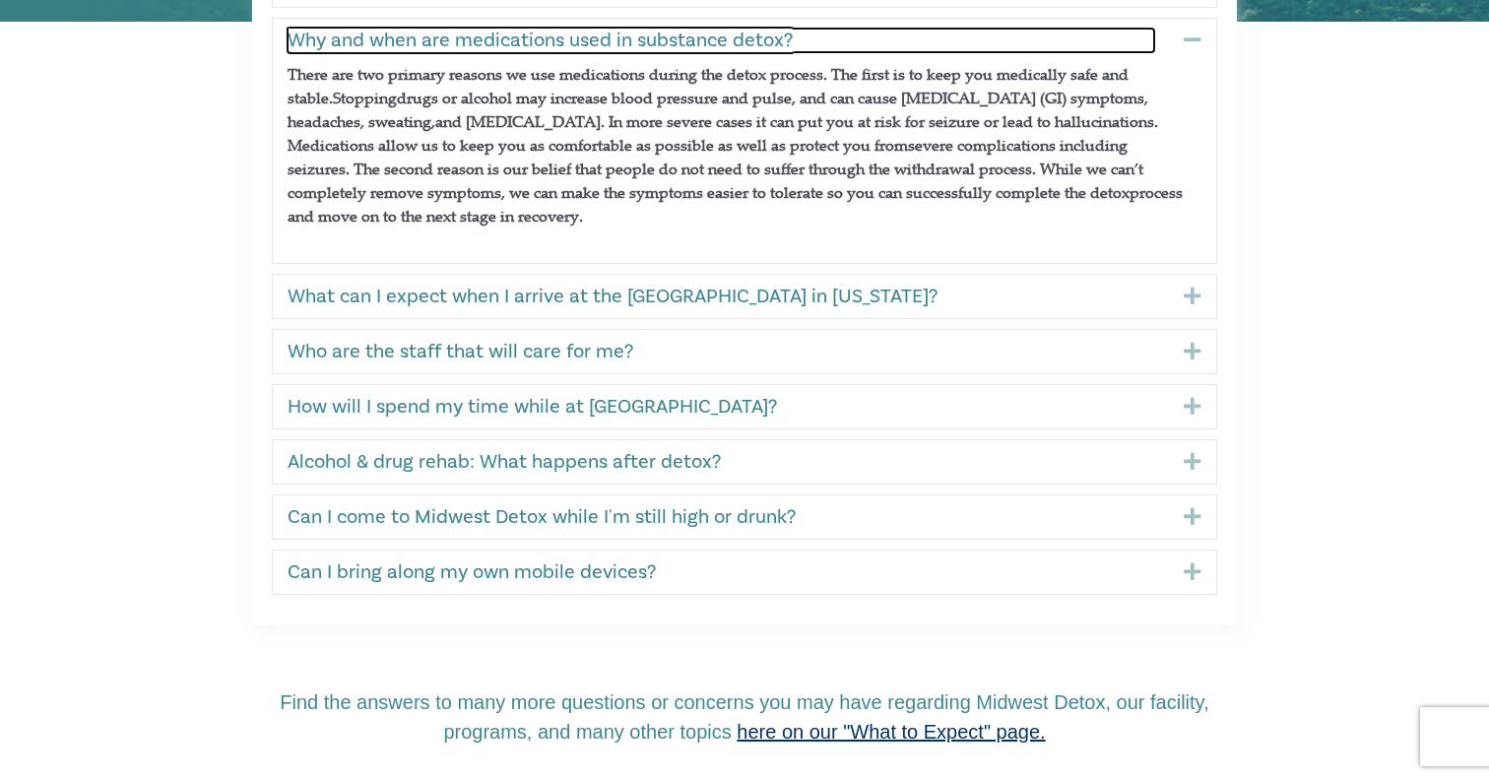
scroll to position [582, 0]
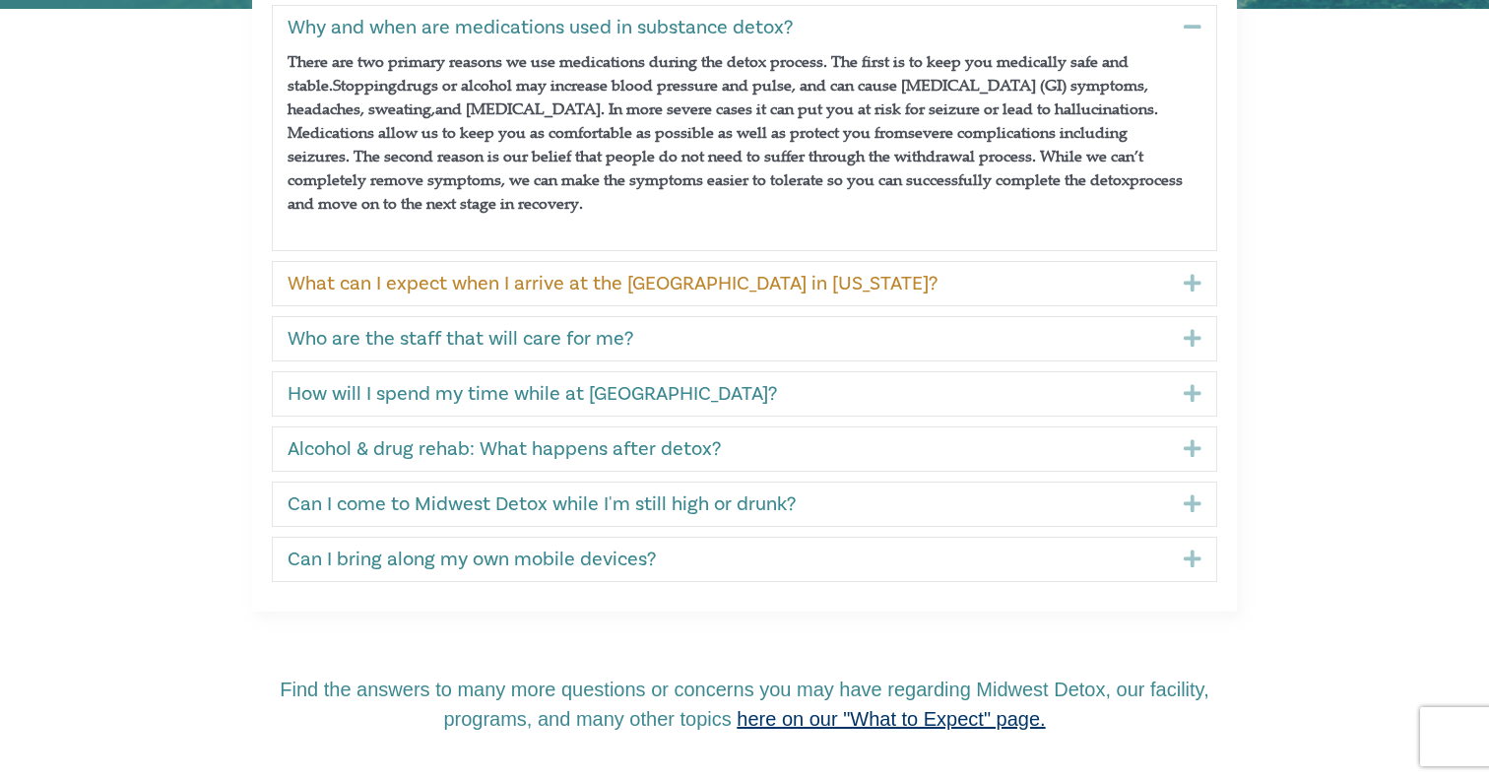
click at [378, 278] on link "What can I expect when I arrive at the detox center in Wisconsin?" at bounding box center [720, 284] width 866 height 24
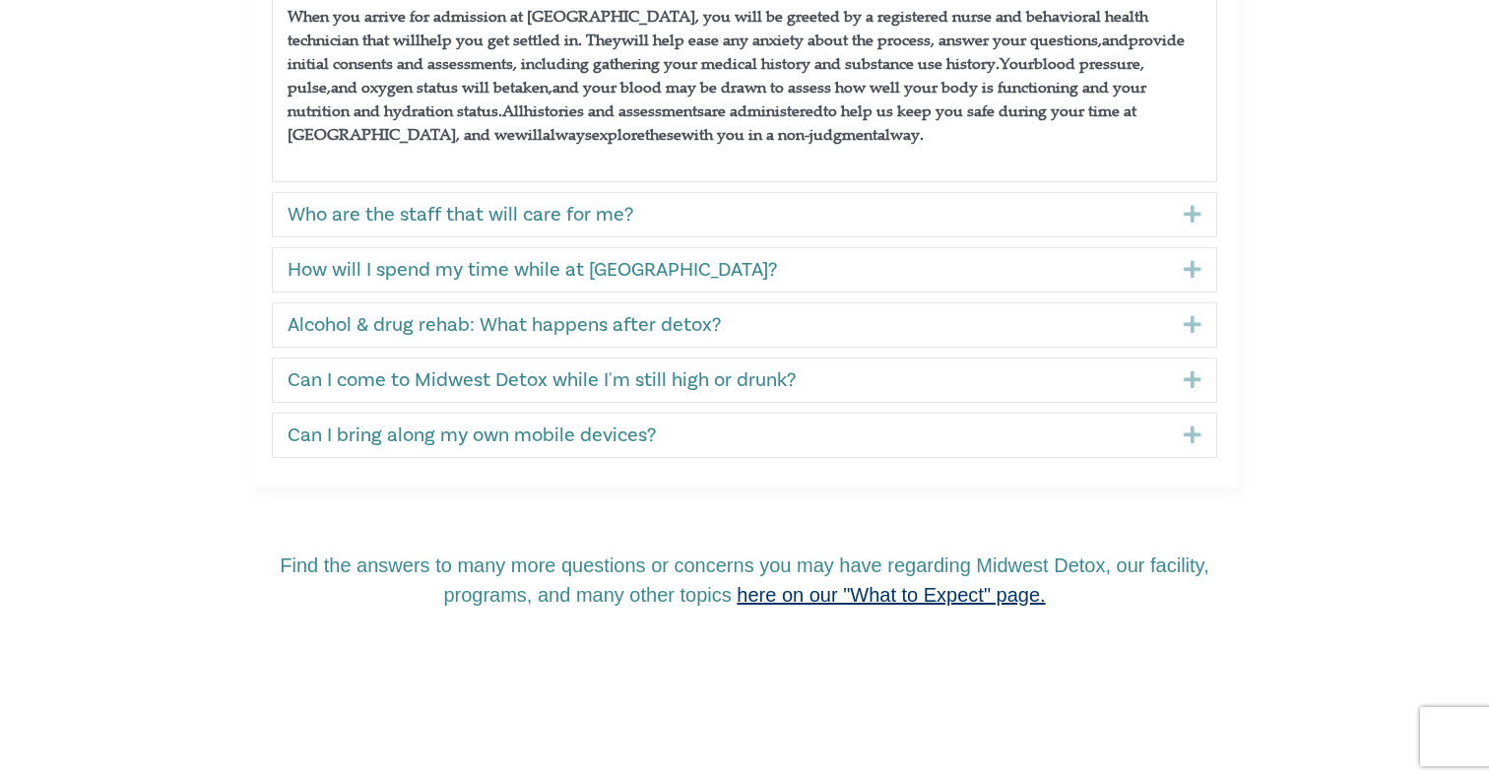
scroll to position [683, 0]
click at [374, 275] on link "How will I spend my time while at Midwest Detox?" at bounding box center [720, 269] width 866 height 24
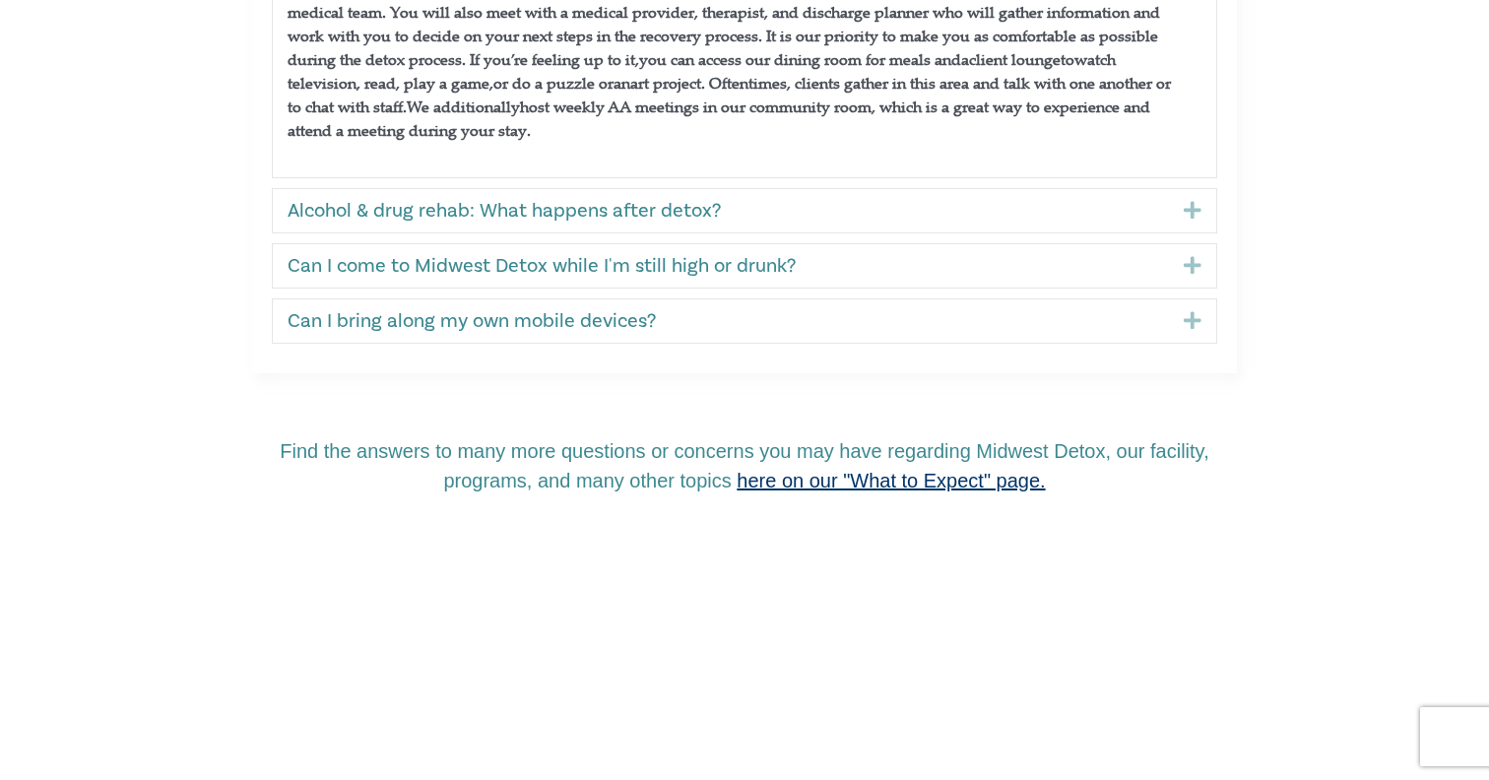
scroll to position [852, 0]
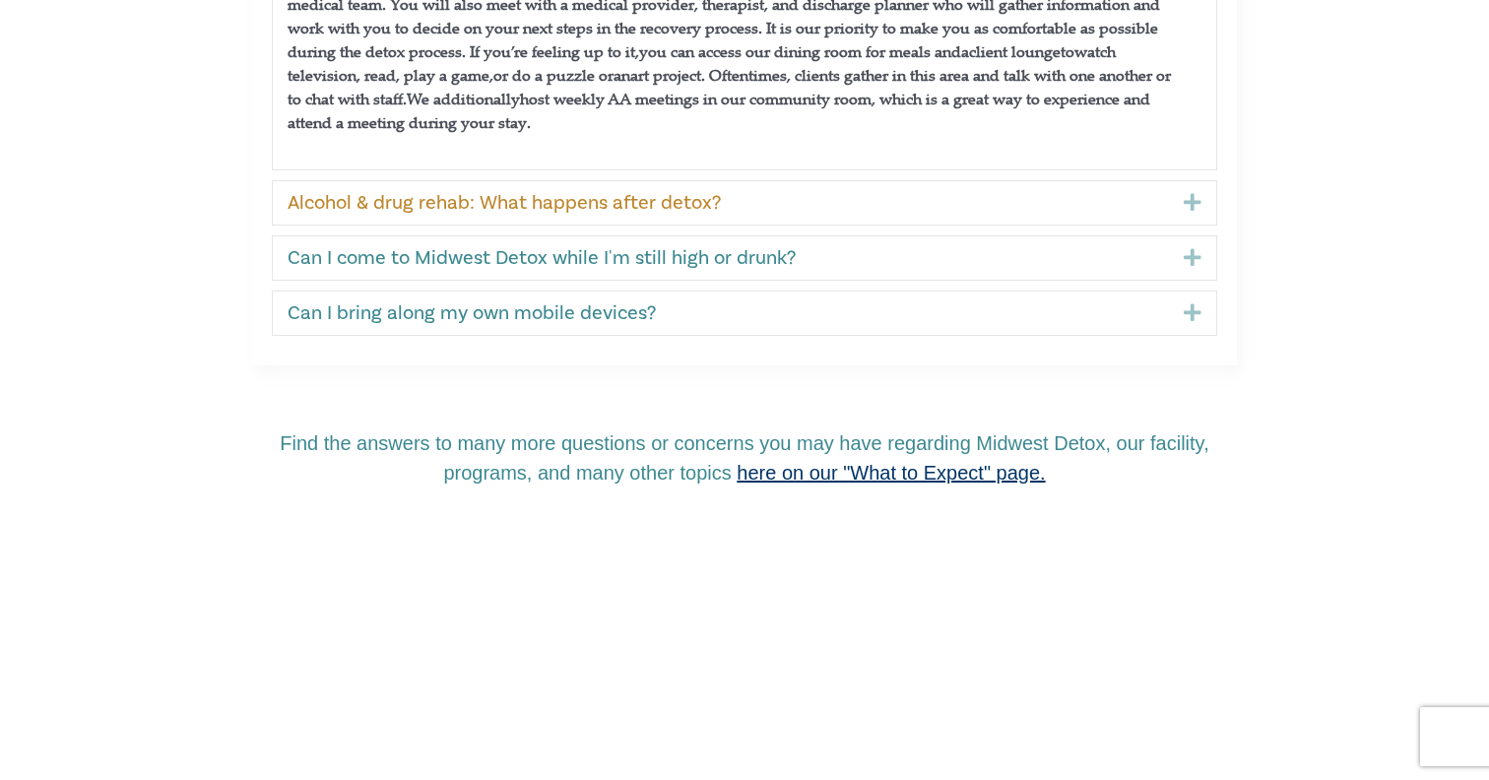
click at [315, 213] on link "Alcohol & drug rehab: What happens after detox?" at bounding box center [720, 203] width 866 height 24
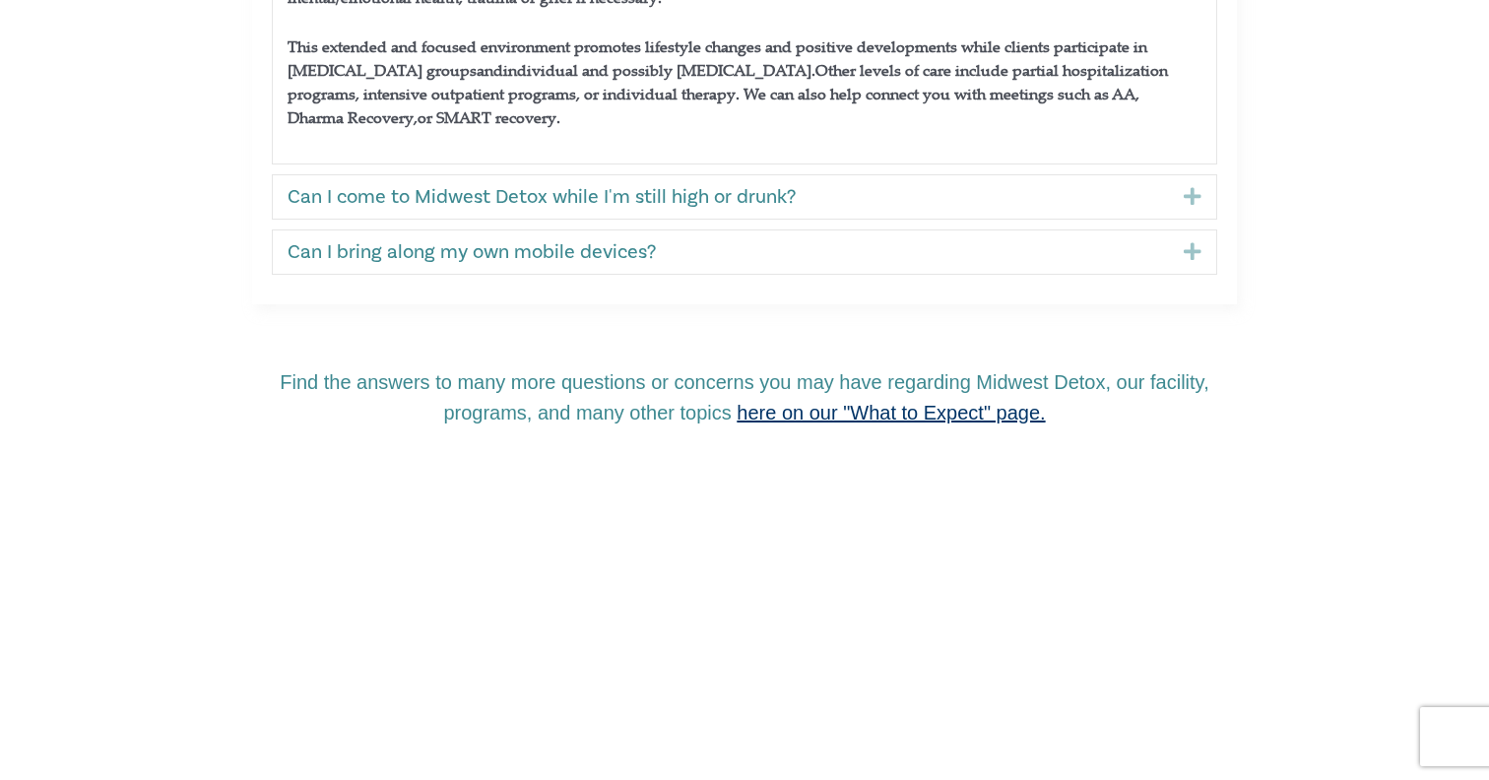
scroll to position [922, 0]
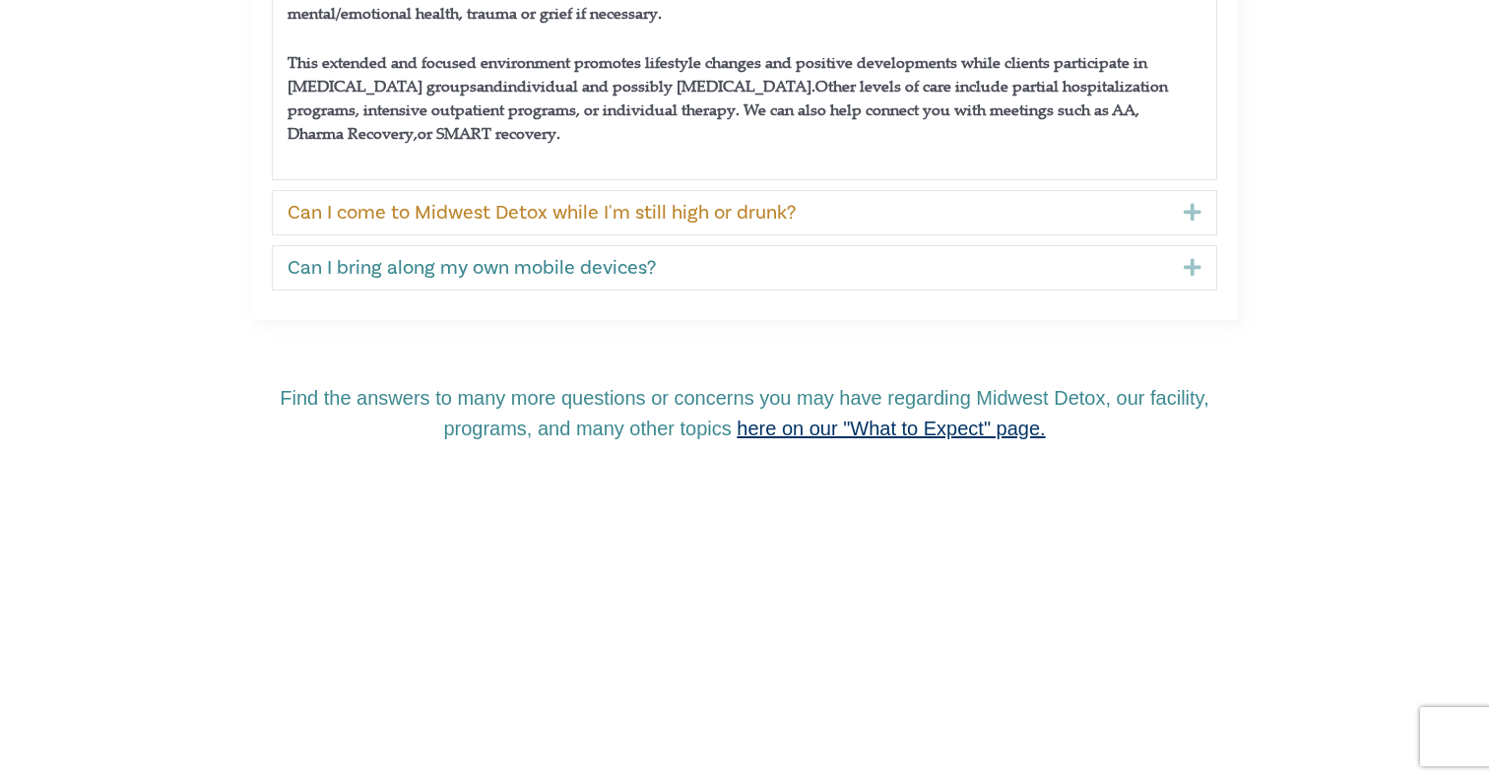
click at [356, 215] on link "Can I come to Midwest Detox while I'm still high or drunk?" at bounding box center [720, 213] width 866 height 24
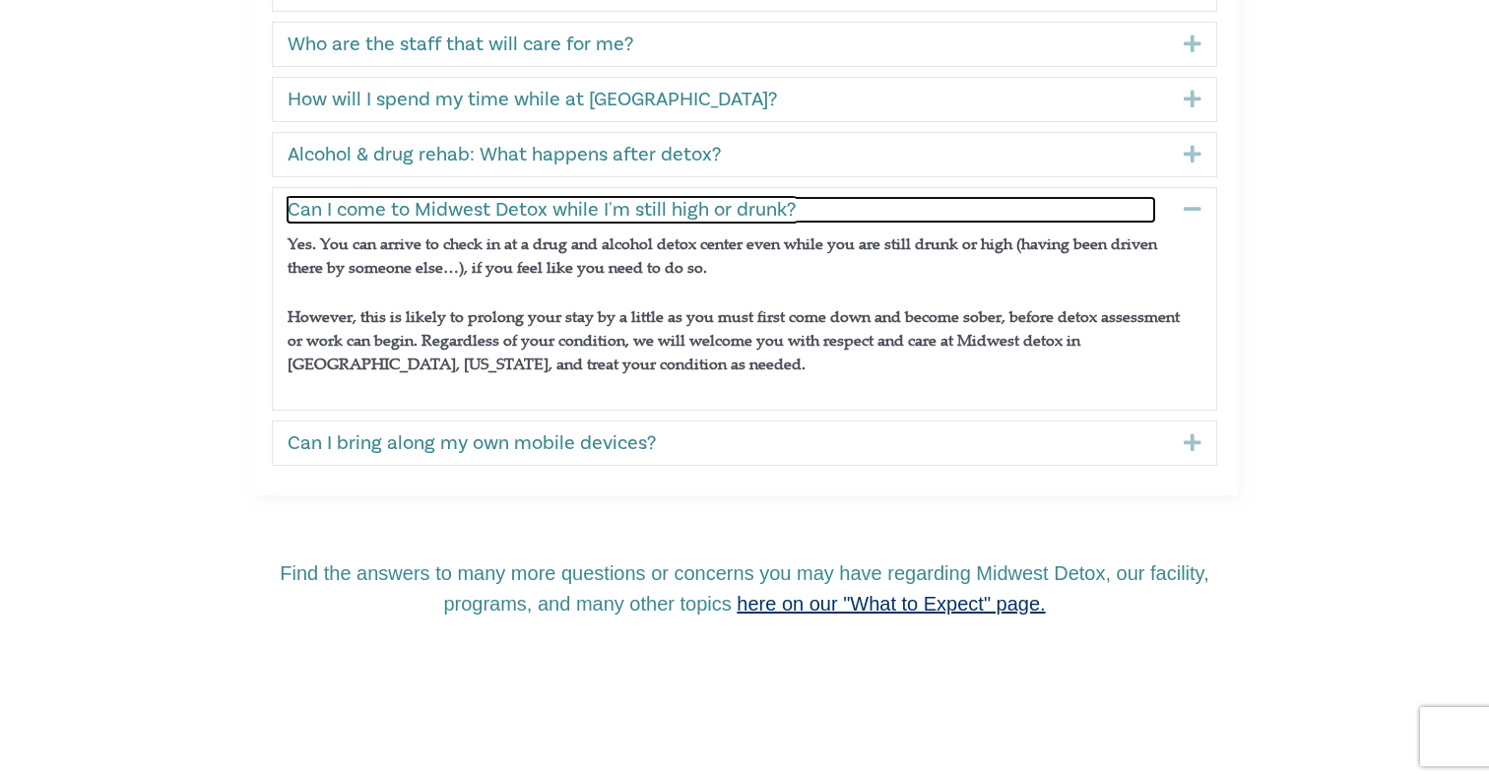
scroll to position [674, 0]
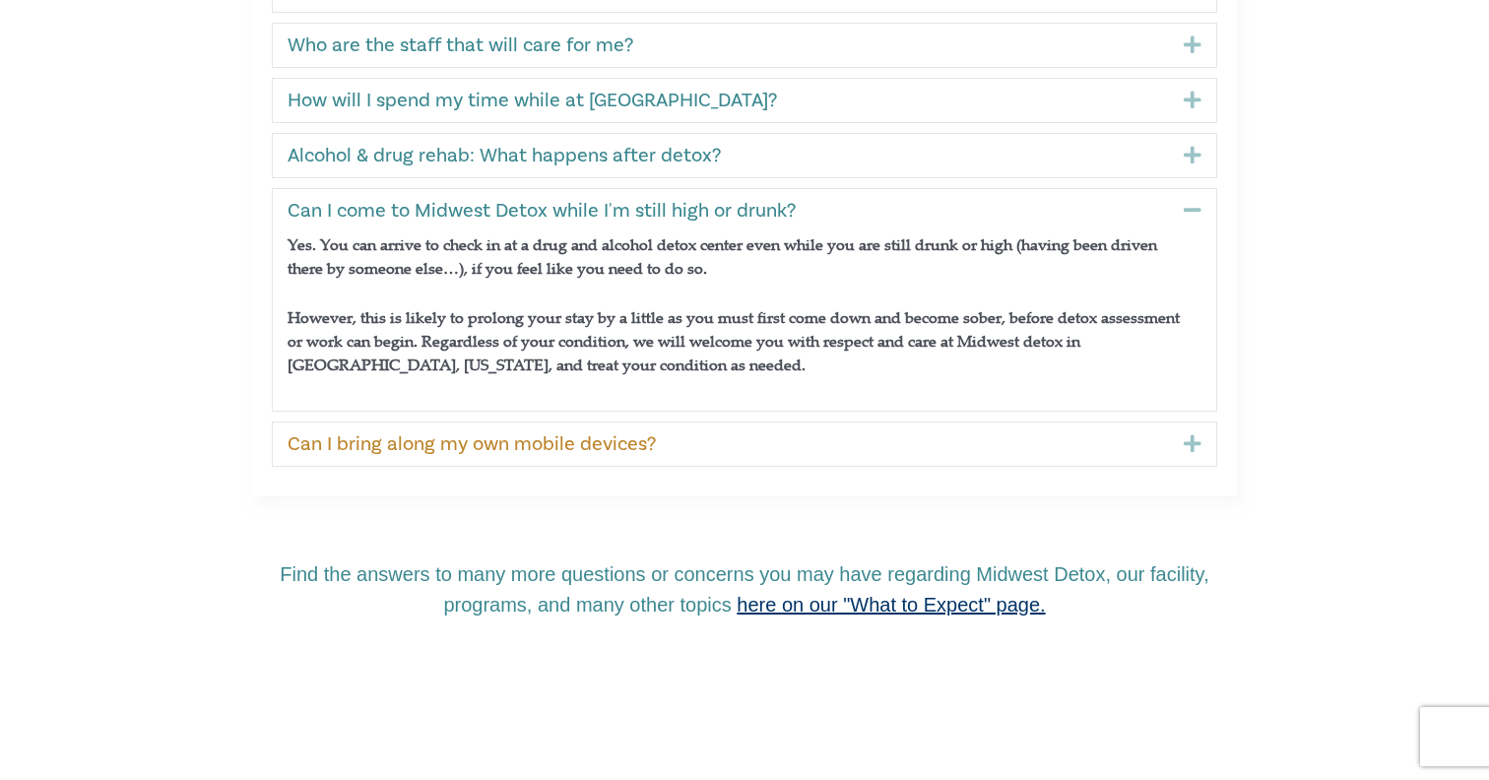
click at [365, 435] on link "Can I bring along my own mobile devices?" at bounding box center [720, 444] width 866 height 24
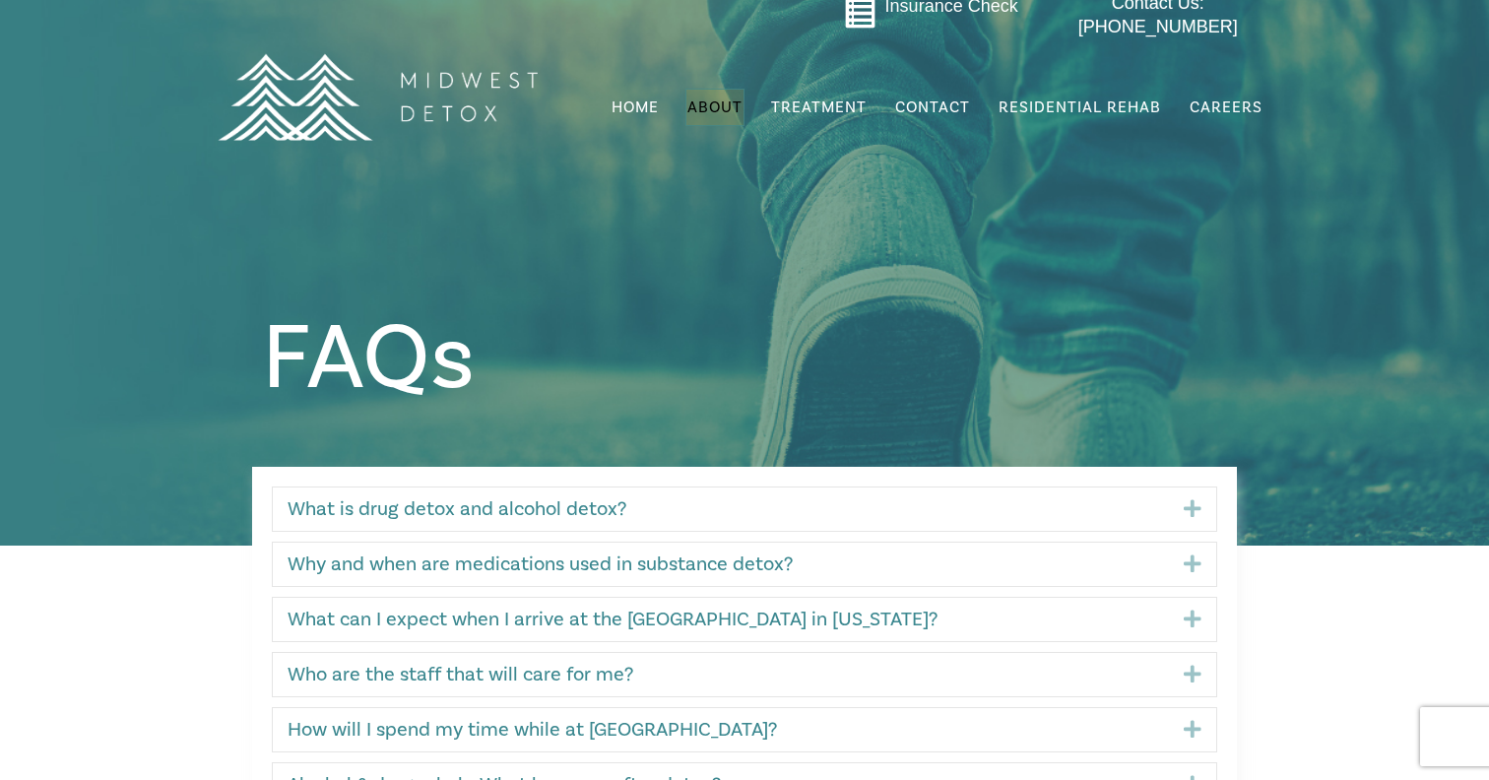
scroll to position [0, 0]
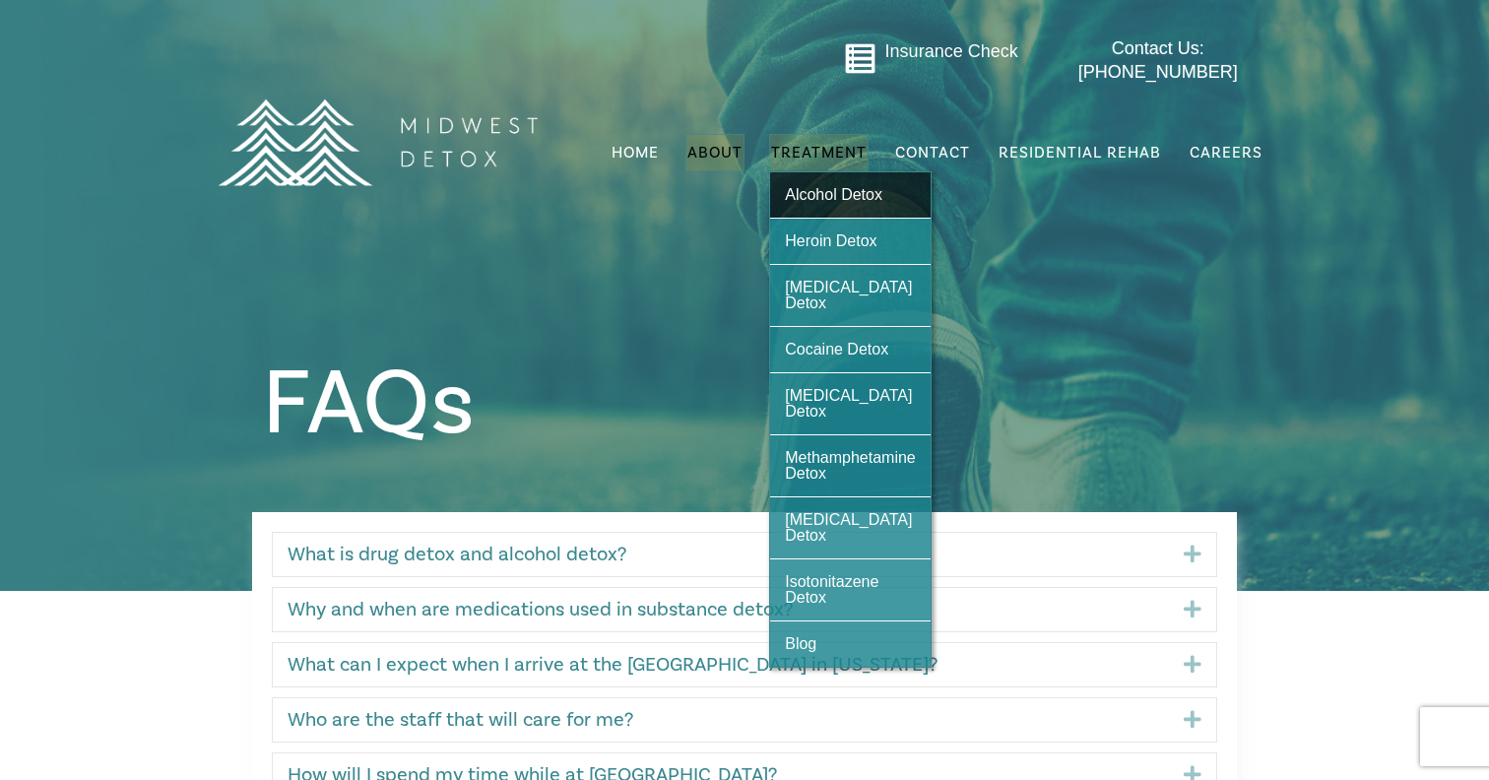
click at [832, 189] on span "Alcohol Detox" at bounding box center [833, 194] width 97 height 17
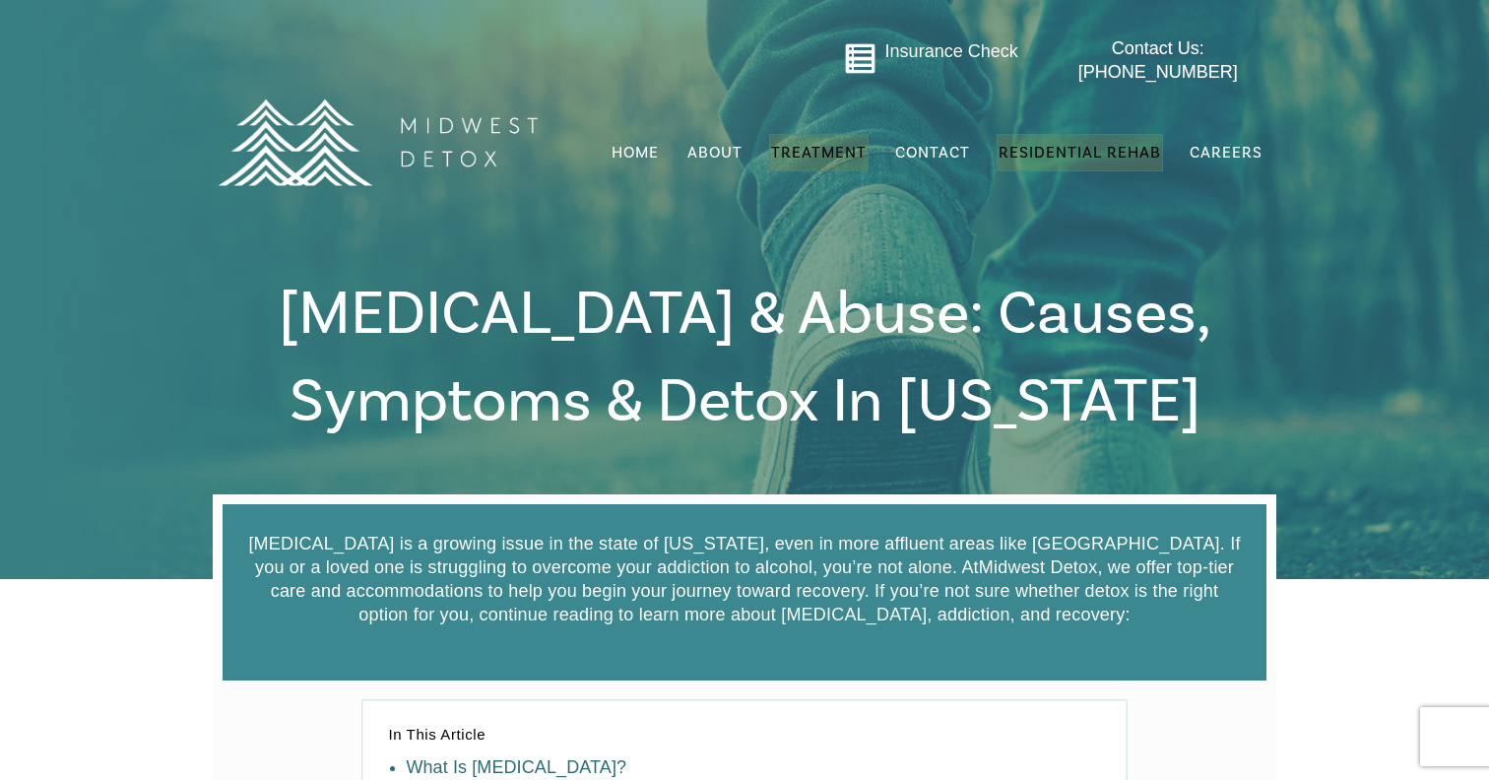
click at [1049, 143] on span "Residential Rehab" at bounding box center [1079, 153] width 162 height 20
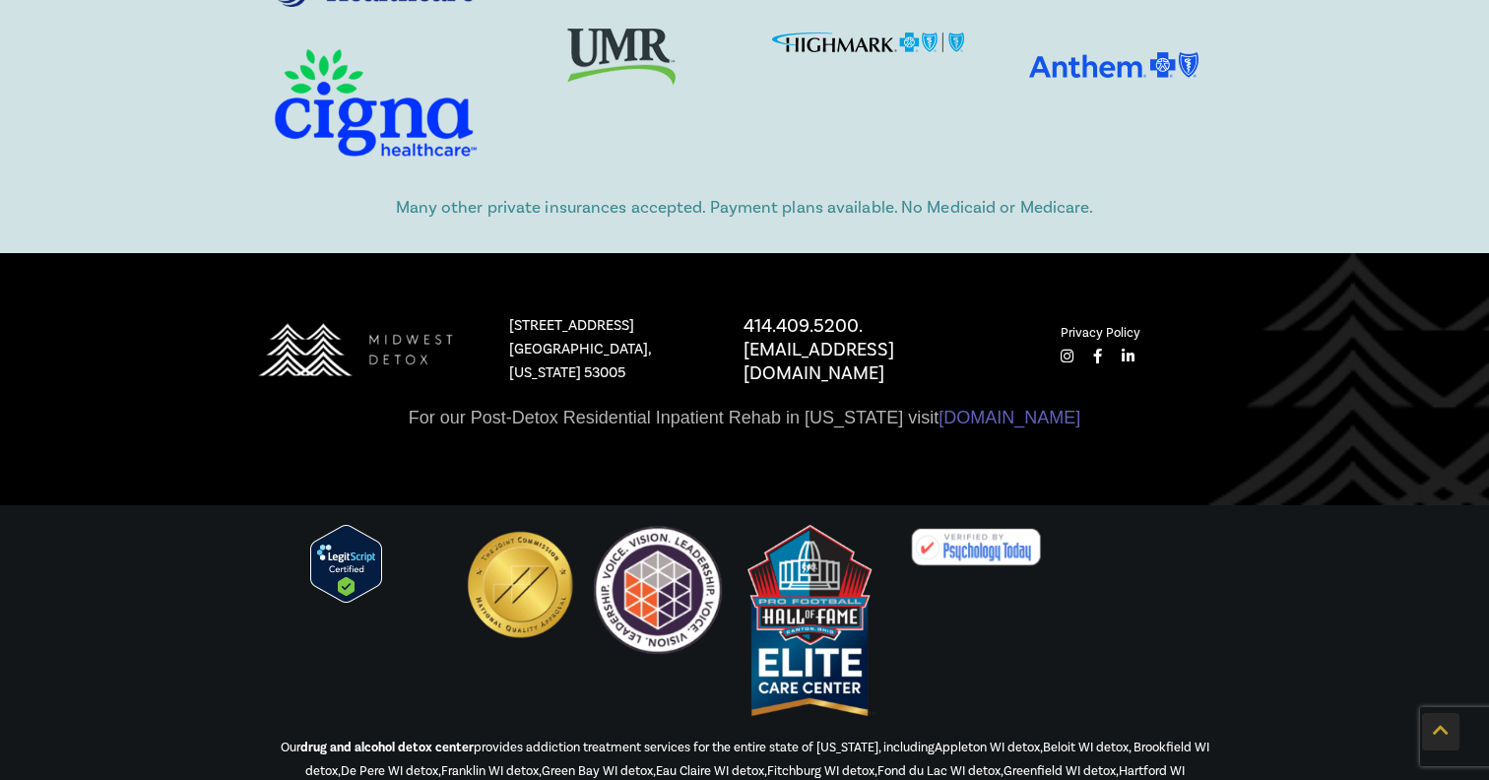
scroll to position [5987, 0]
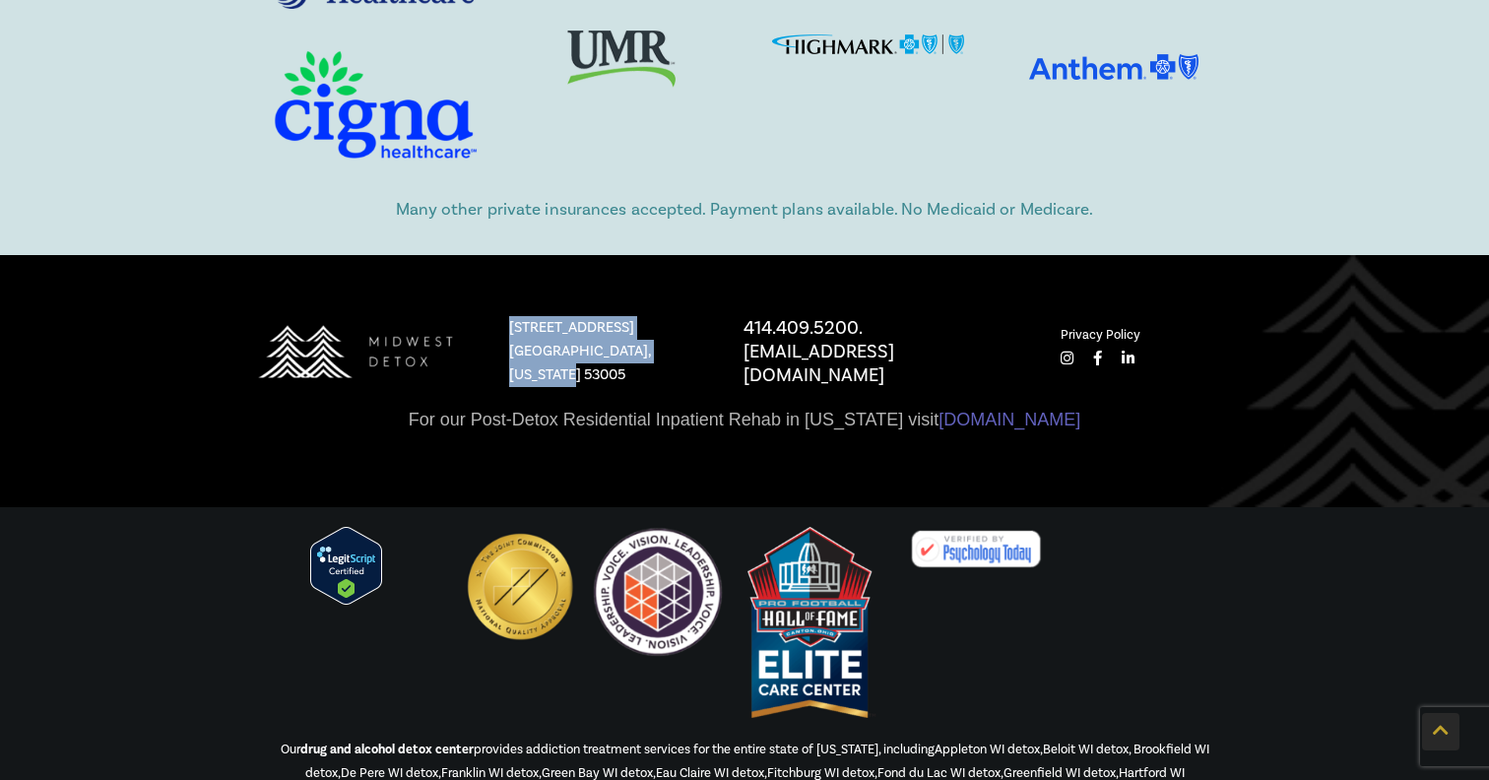
drag, startPoint x: 509, startPoint y: 237, endPoint x: 699, endPoint y: 274, distance: 193.5
click at [699, 316] on p "[STREET_ADDRESS][US_STATE]" at bounding box center [607, 351] width 196 height 71
copy p "[STREET_ADDRESS][US_STATE]"
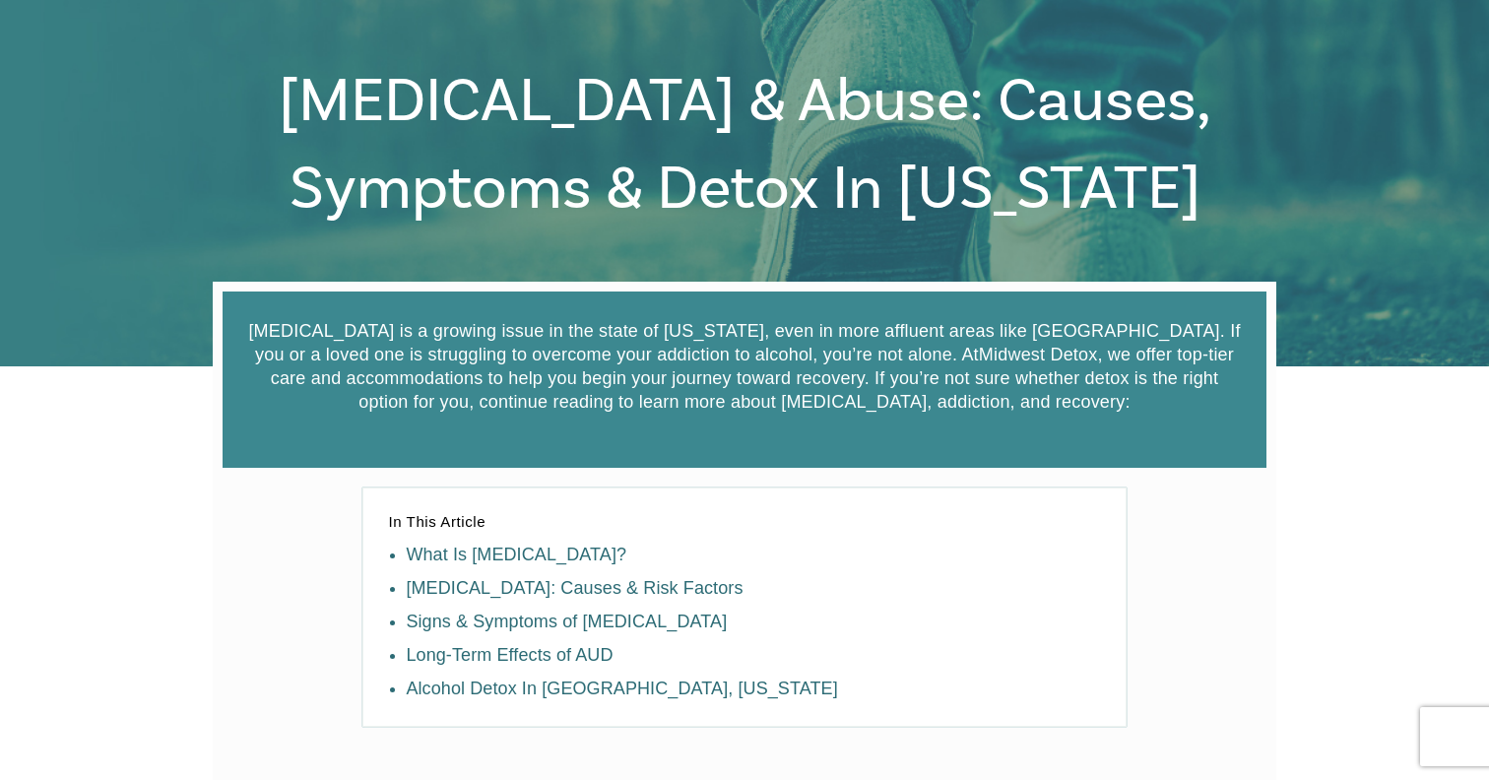
scroll to position [0, 0]
